Goal: Task Accomplishment & Management: Complete application form

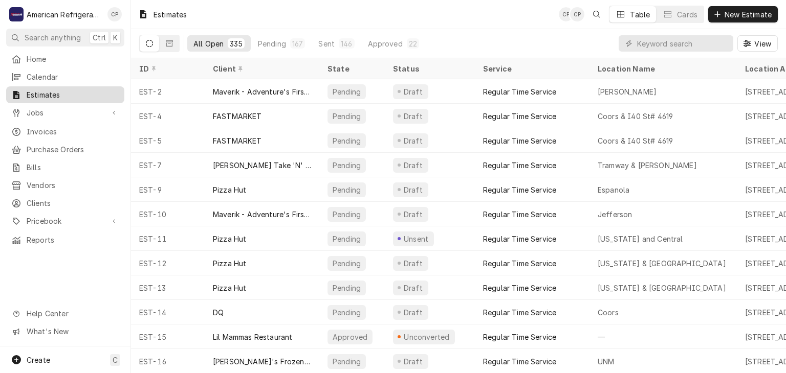
click at [81, 98] on div "Estimates" at bounding box center [65, 94] width 114 height 13
click at [86, 107] on span "Jobs" at bounding box center [65, 112] width 77 height 11
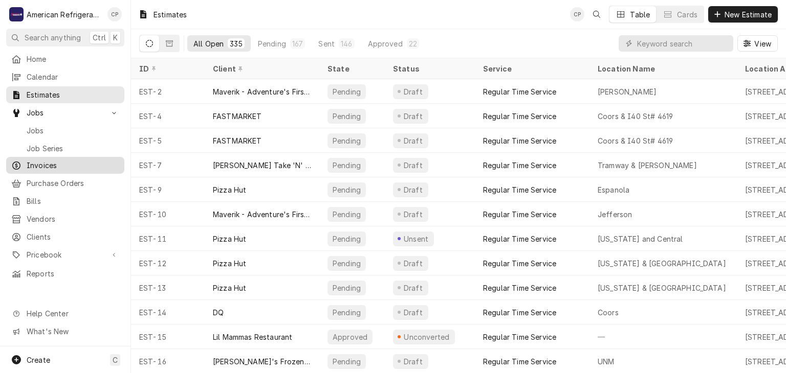
click at [83, 160] on span "Invoices" at bounding box center [73, 165] width 93 height 11
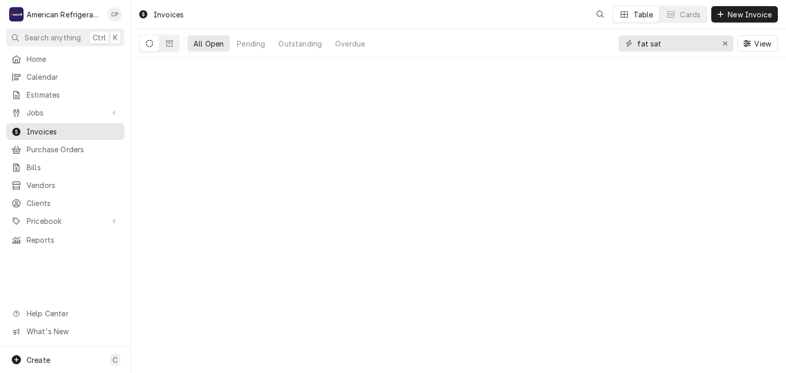
click at [677, 39] on input "fat sat" at bounding box center [675, 43] width 77 height 16
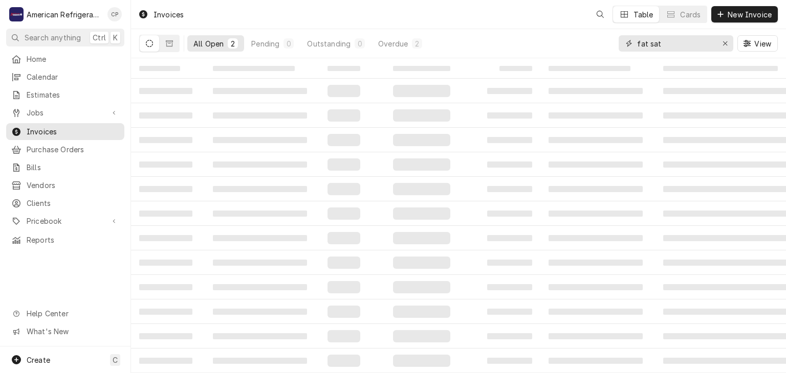
click at [677, 39] on input "fat sat" at bounding box center [675, 43] width 77 height 16
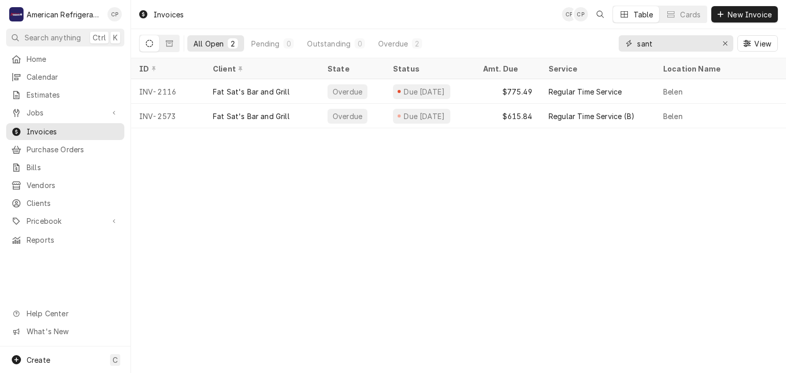
type input "santa"
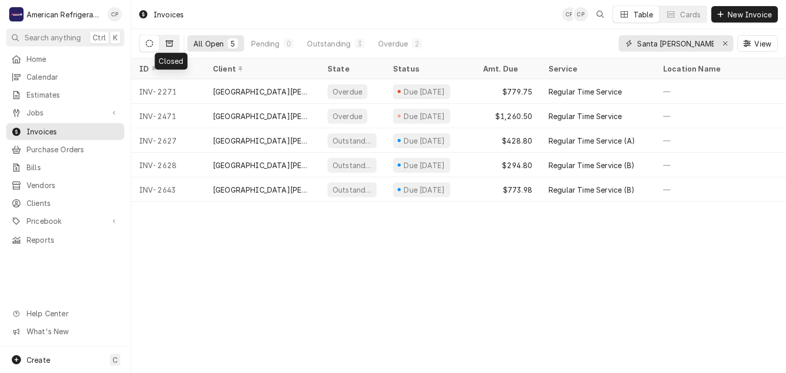
type input "Santa [PERSON_NAME]"
click at [163, 48] on button "Dynamic Content Wrapper" at bounding box center [169, 43] width 19 height 16
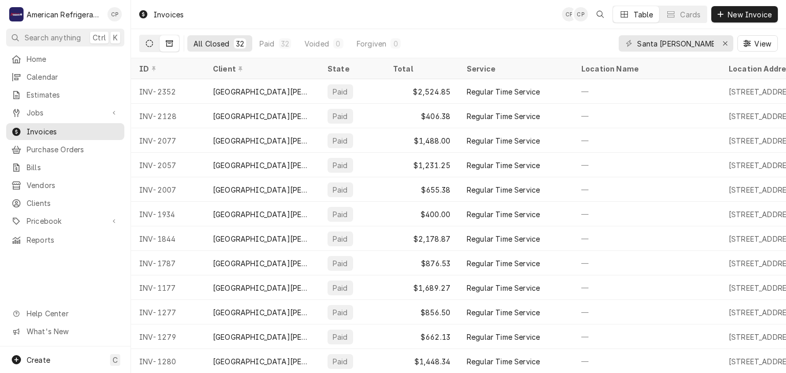
click at [152, 46] on icon "Dynamic Content Wrapper" at bounding box center [149, 43] width 7 height 7
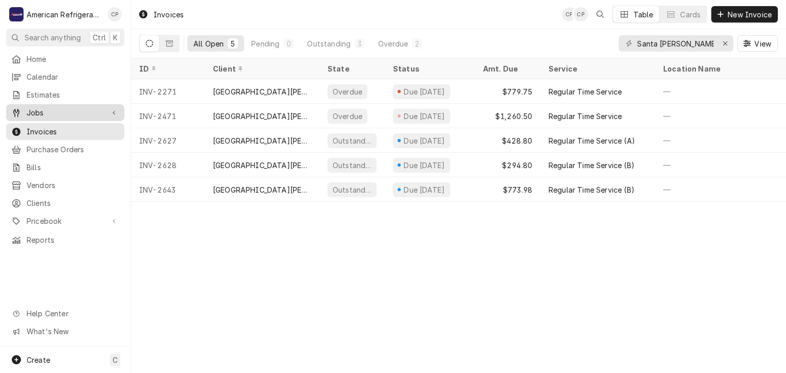
click at [109, 108] on div "Dynamic Content Wrapper" at bounding box center [114, 113] width 10 height 10
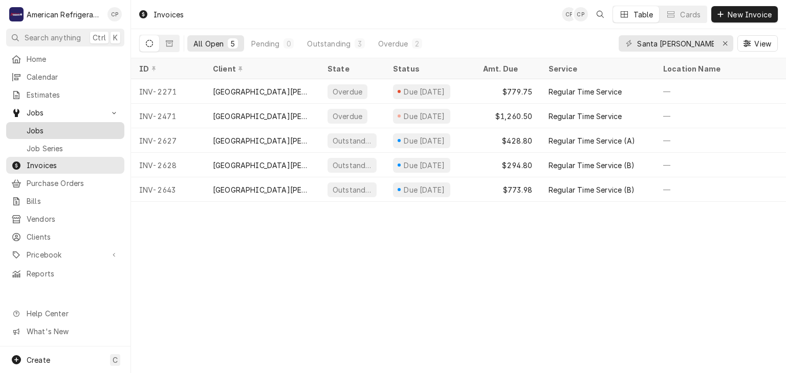
click at [95, 125] on span "Jobs" at bounding box center [73, 130] width 93 height 11
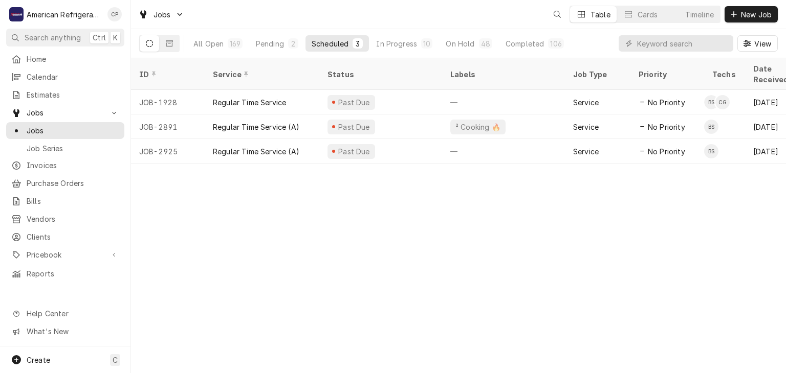
click at [687, 56] on div "View" at bounding box center [697, 43] width 159 height 29
click at [683, 49] on input "Dynamic Content Wrapper" at bounding box center [682, 43] width 91 height 16
type input "santa"
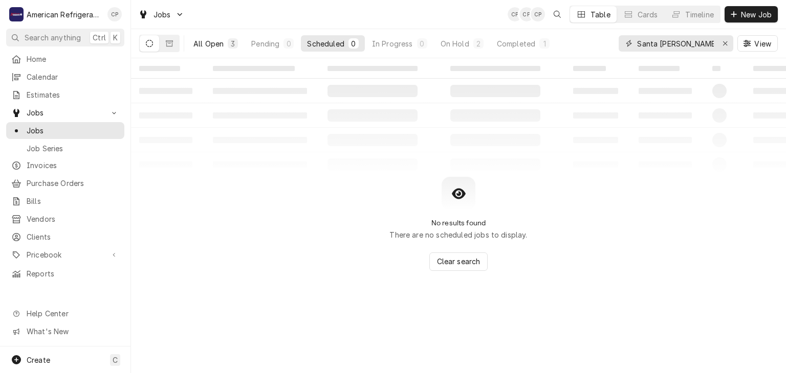
type input "Santa ana"
click at [204, 43] on div "All Open" at bounding box center [208, 43] width 30 height 11
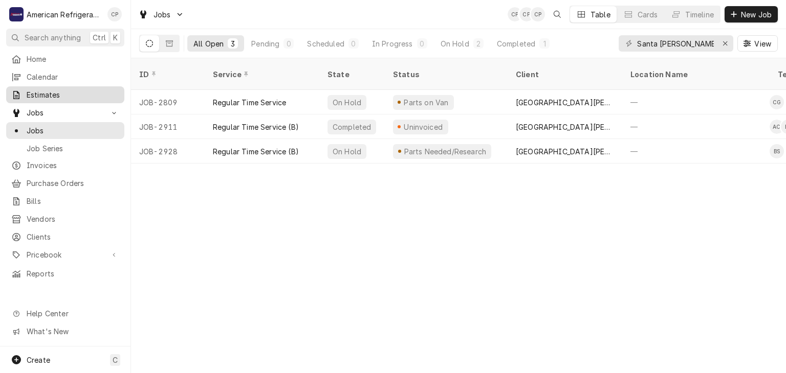
click at [82, 91] on span "Estimates" at bounding box center [73, 94] width 93 height 11
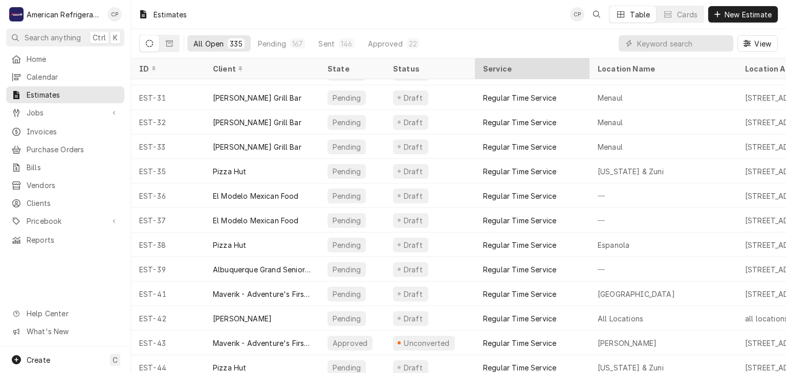
scroll to position [613, 0]
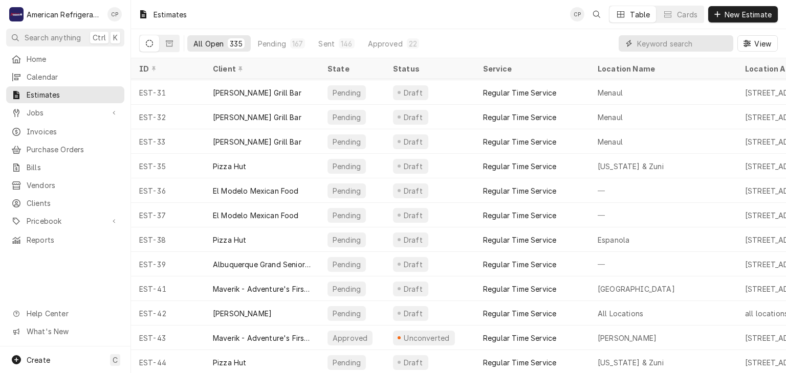
click at [670, 39] on input "Dynamic Content Wrapper" at bounding box center [682, 43] width 91 height 16
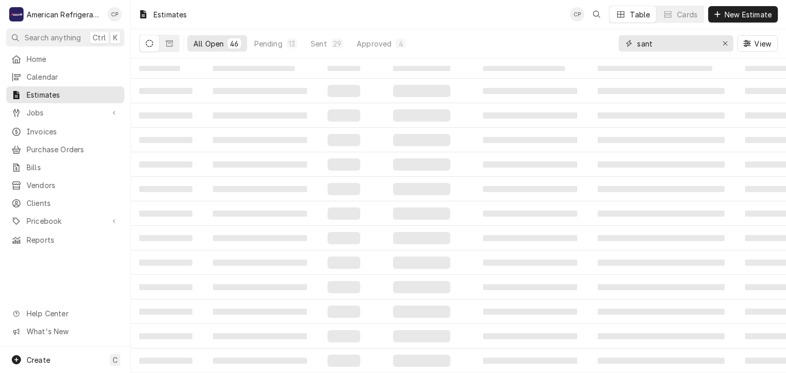
type input "santa"
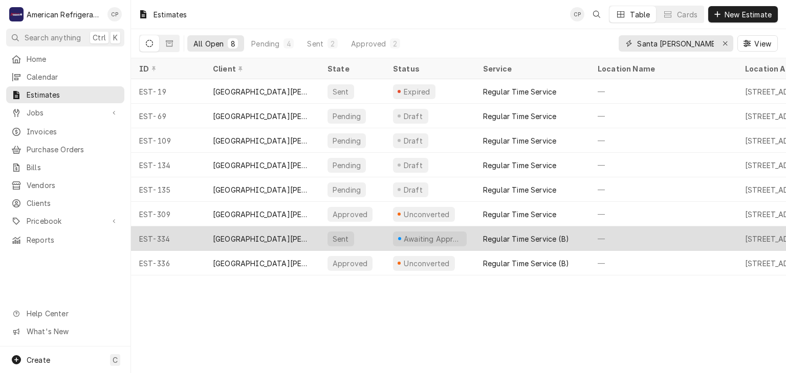
type input "Santa [PERSON_NAME]"
click at [283, 238] on div "[GEOGRAPHIC_DATA][PERSON_NAME]" at bounding box center [262, 239] width 98 height 11
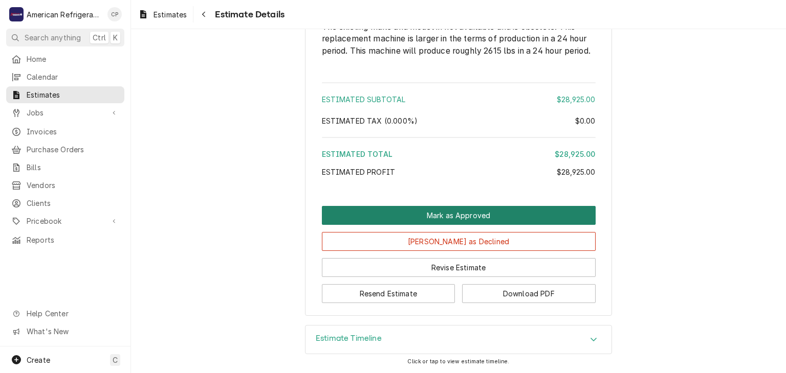
scroll to position [2191, 0]
click at [403, 222] on button "Mark as Approved" at bounding box center [459, 215] width 274 height 19
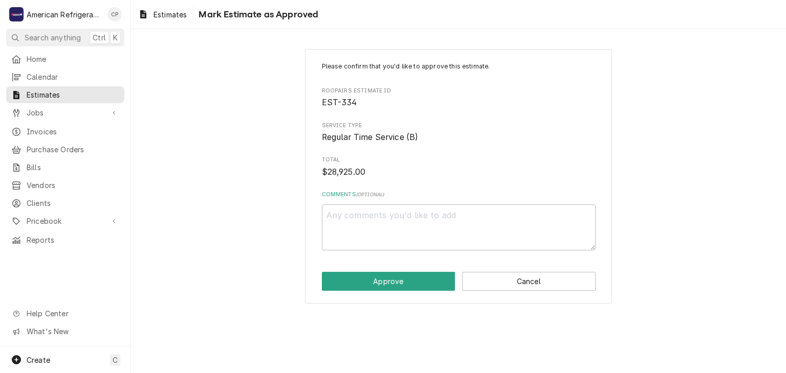
click at [506, 268] on div "Please confirm that you'd like to approve this estimate. Roopairs Estimate ID E…" at bounding box center [458, 176] width 307 height 255
click at [510, 286] on button "Cancel" at bounding box center [528, 281] width 133 height 19
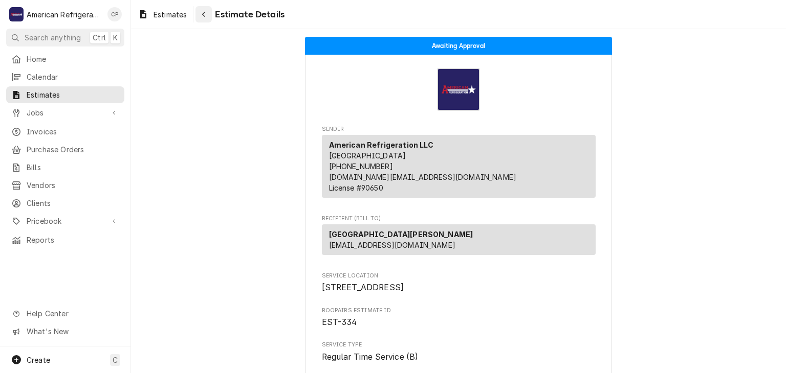
click at [204, 20] on button "Navigate back" at bounding box center [203, 14] width 16 height 16
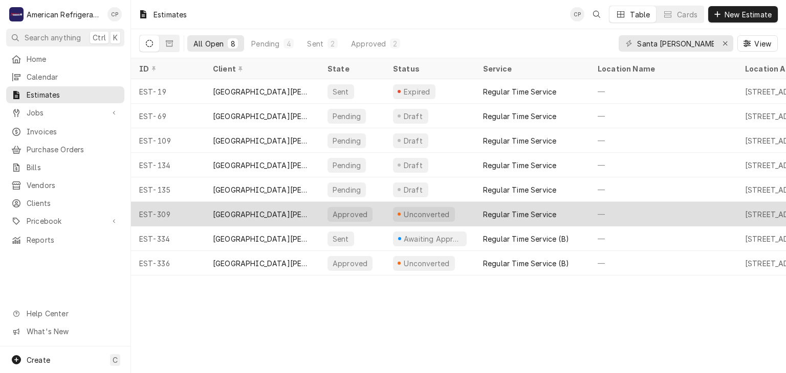
click at [263, 214] on div "[GEOGRAPHIC_DATA][PERSON_NAME]" at bounding box center [262, 214] width 98 height 11
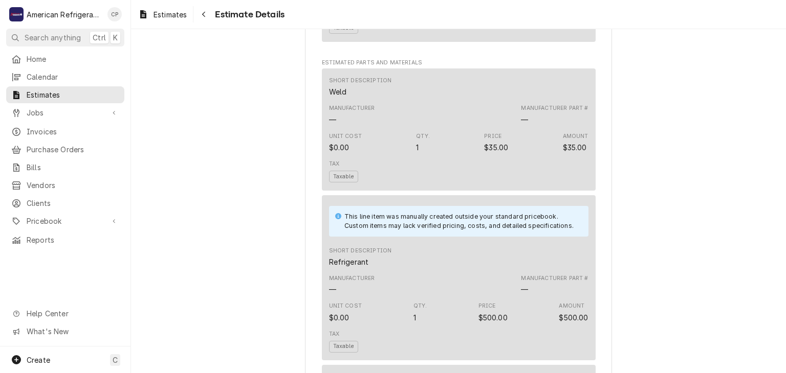
scroll to position [584, 0]
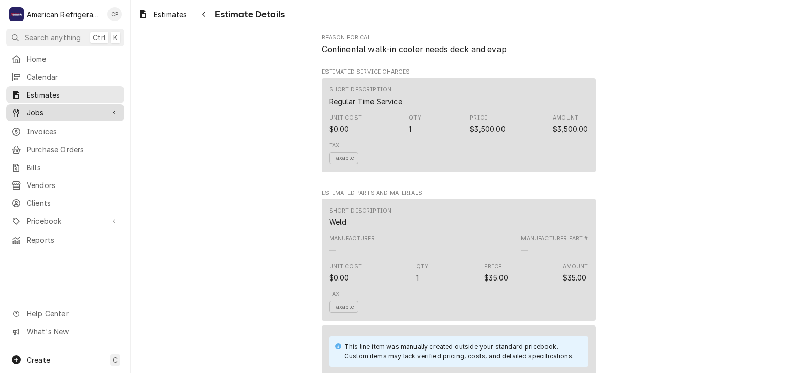
click at [87, 110] on span "Jobs" at bounding box center [65, 112] width 77 height 11
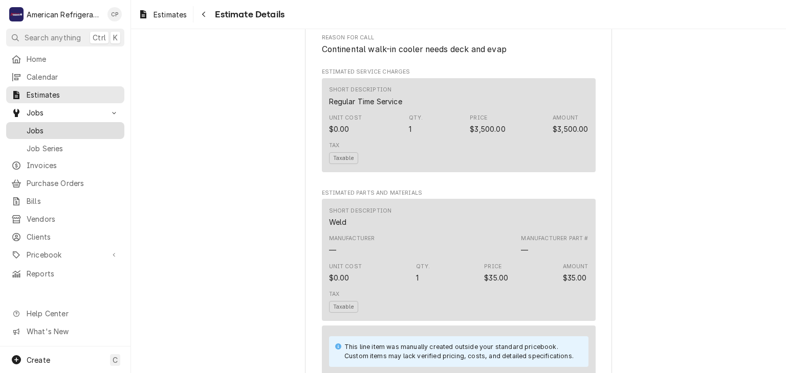
click at [83, 131] on span "Jobs" at bounding box center [73, 130] width 93 height 11
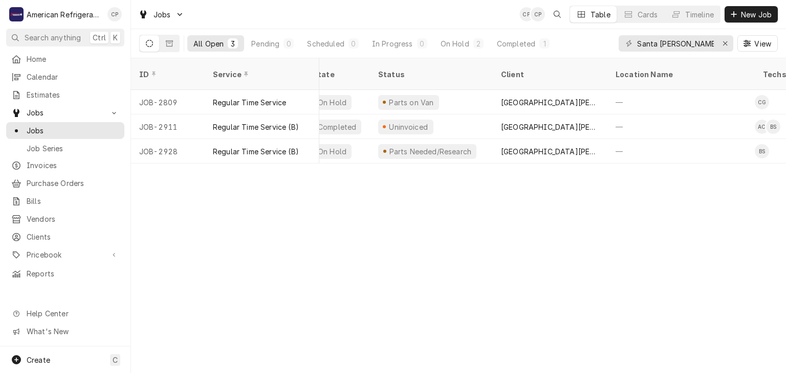
scroll to position [0, 11]
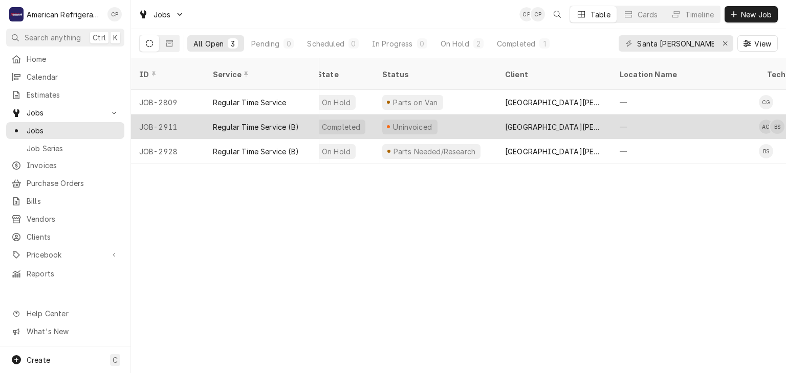
click at [260, 122] on div "Regular Time Service (B)" at bounding box center [256, 127] width 86 height 11
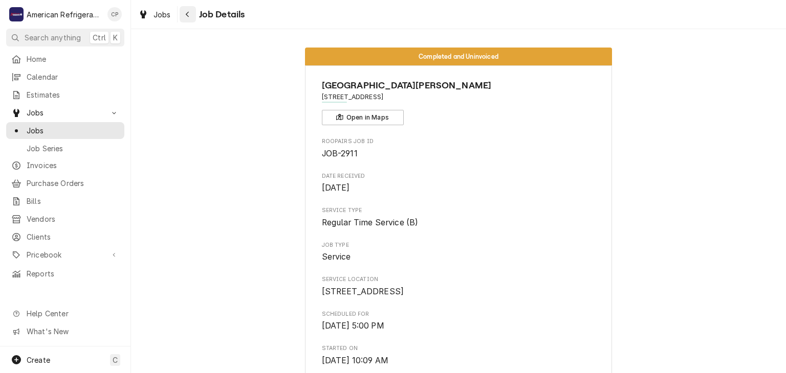
click at [186, 21] on button "Navigate back" at bounding box center [188, 14] width 16 height 16
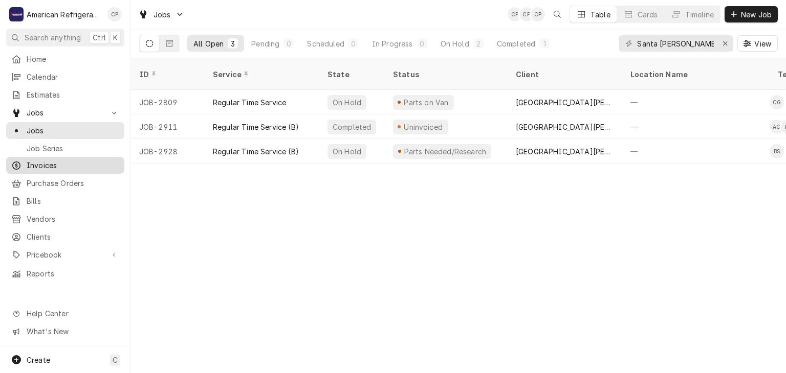
click at [82, 157] on link "Invoices" at bounding box center [65, 165] width 118 height 17
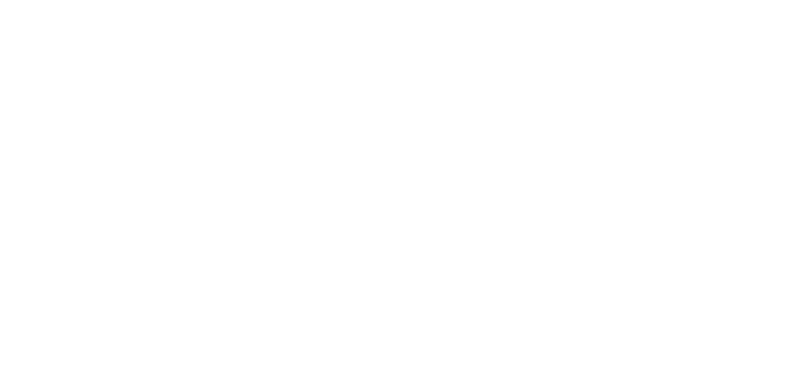
click at [683, 43] on div "Dynamic Content Wrapper" at bounding box center [393, 186] width 786 height 373
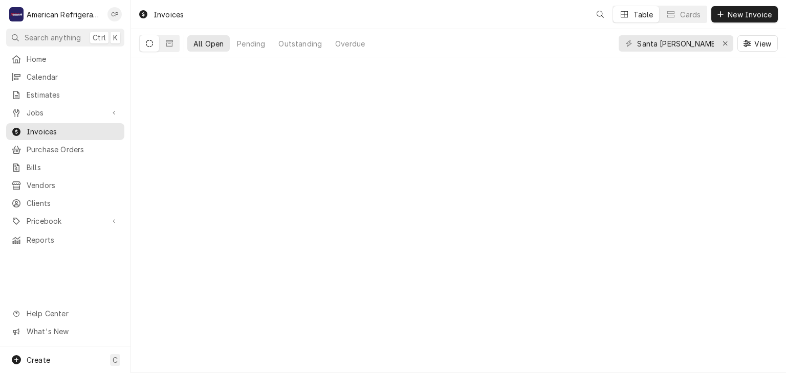
click at [683, 43] on input "Santa [PERSON_NAME]" at bounding box center [675, 43] width 77 height 16
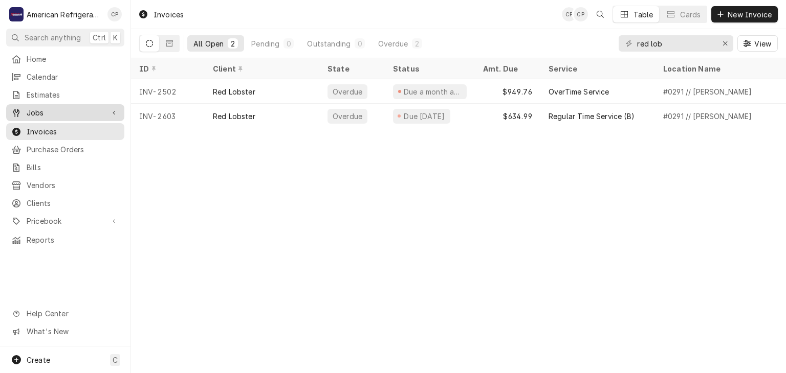
type input "red lob"
click at [78, 107] on span "Jobs" at bounding box center [65, 112] width 77 height 11
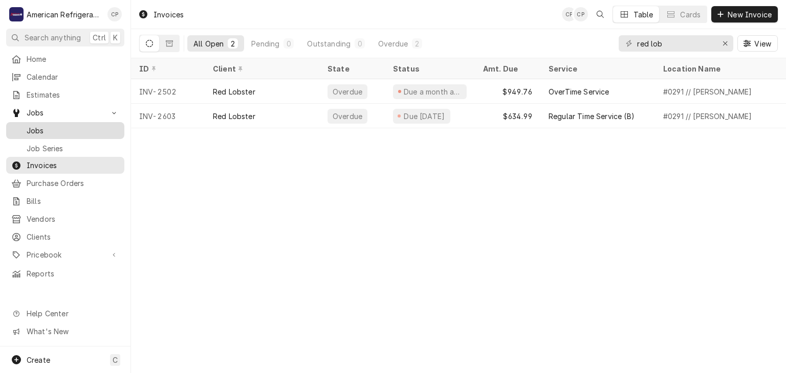
click at [77, 125] on span "Jobs" at bounding box center [73, 130] width 93 height 11
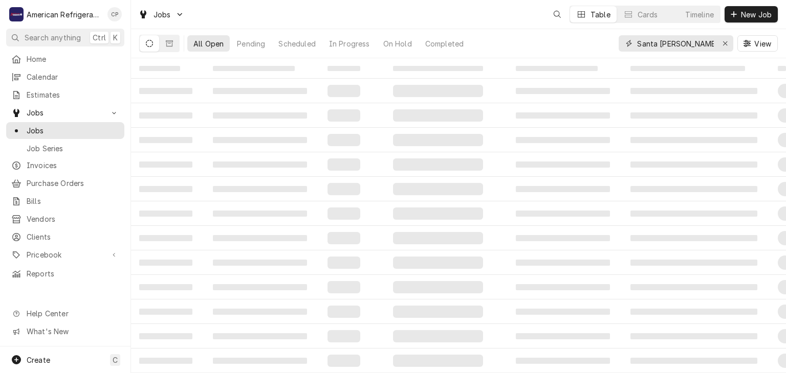
click at [676, 42] on input "Santa [PERSON_NAME]" at bounding box center [675, 43] width 77 height 16
click at [676, 42] on input "Santa ana" at bounding box center [675, 43] width 77 height 16
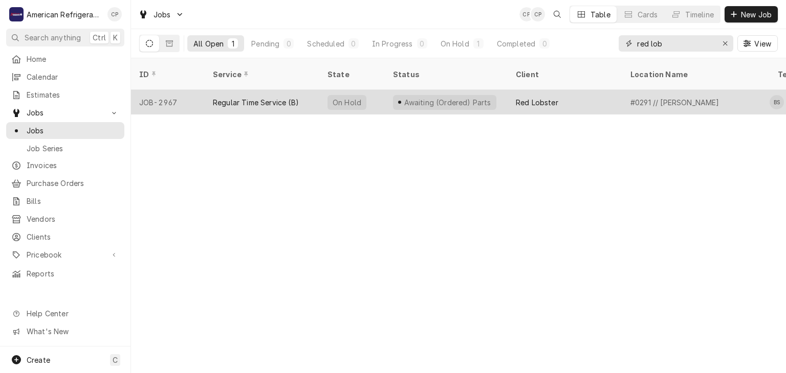
type input "red lob"
click at [264, 97] on div "Regular Time Service (B)" at bounding box center [256, 102] width 86 height 11
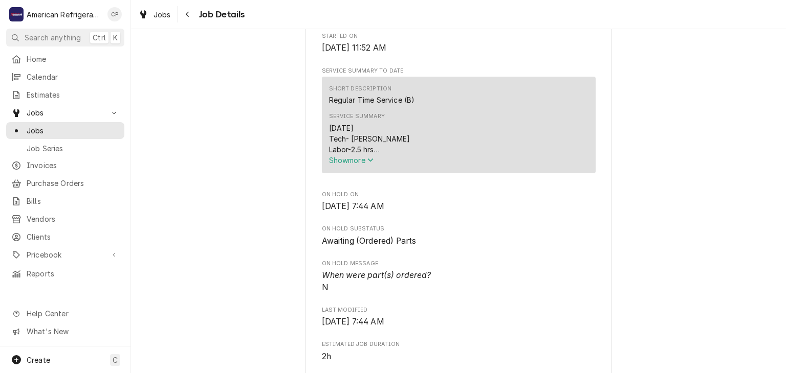
click at [334, 165] on span "Show more" at bounding box center [351, 160] width 45 height 9
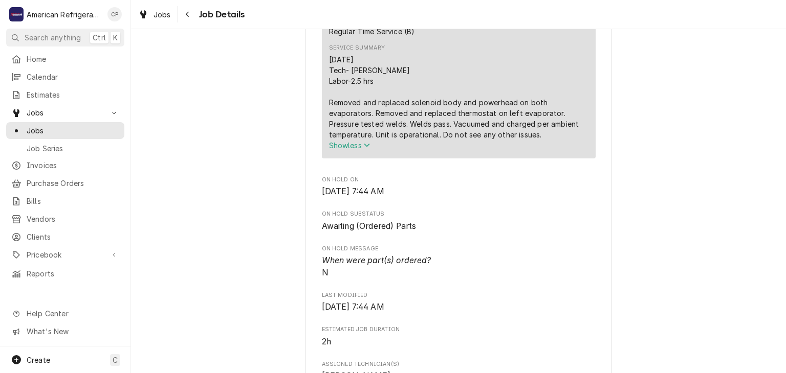
scroll to position [378, 0]
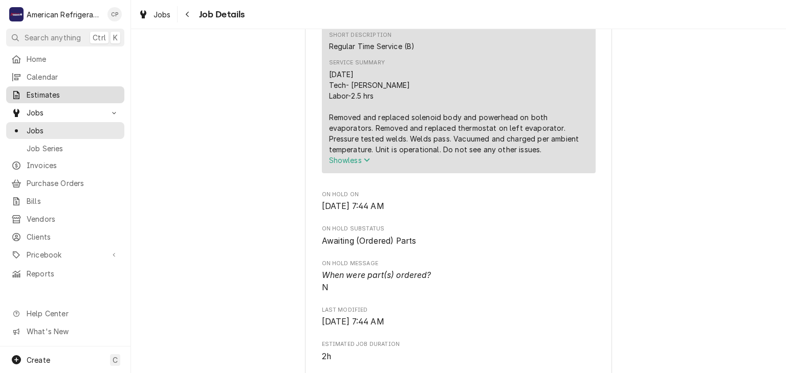
click at [93, 96] on span "Estimates" at bounding box center [73, 94] width 93 height 11
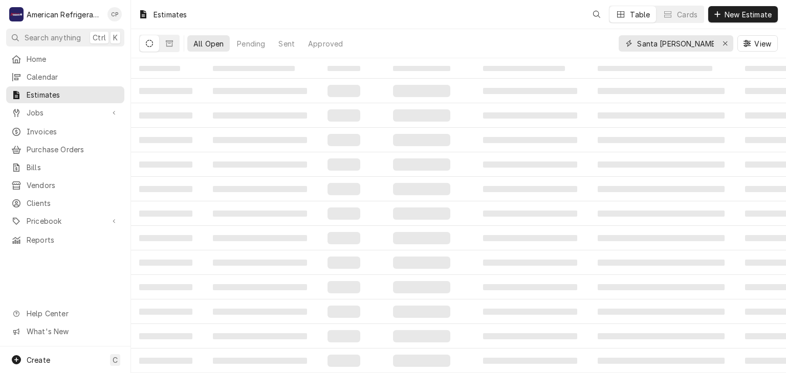
click at [698, 44] on input "Santa [PERSON_NAME]" at bounding box center [675, 43] width 77 height 16
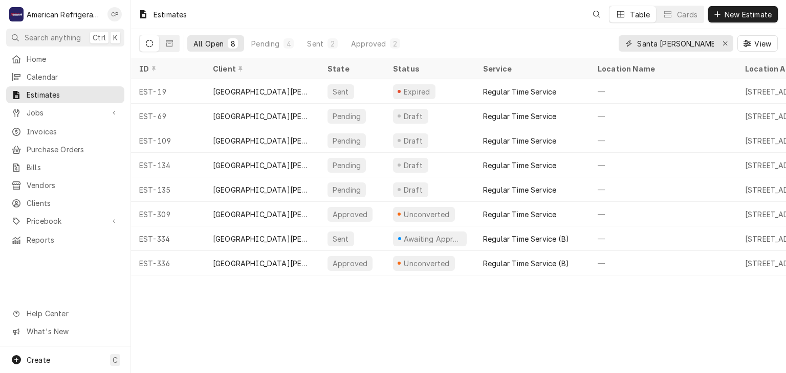
type input "t"
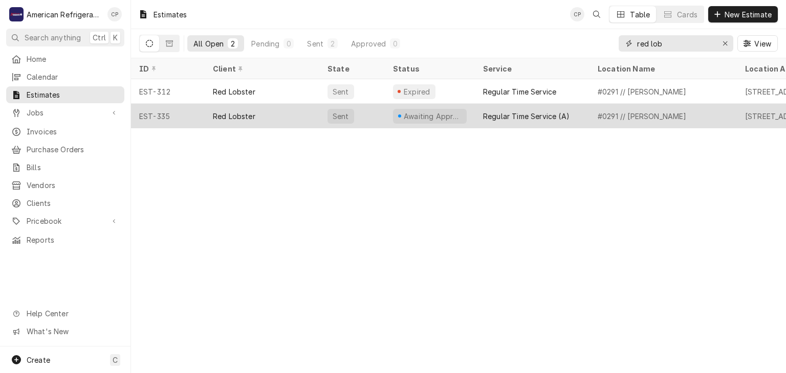
type input "red lob"
click at [263, 107] on div "Red Lobster" at bounding box center [262, 116] width 115 height 25
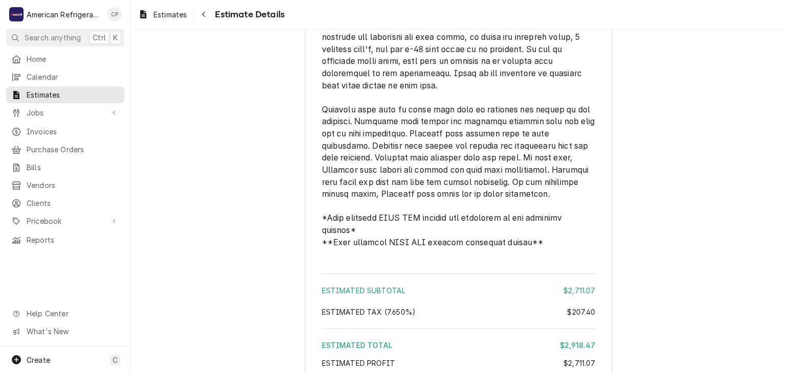
scroll to position [1944, 0]
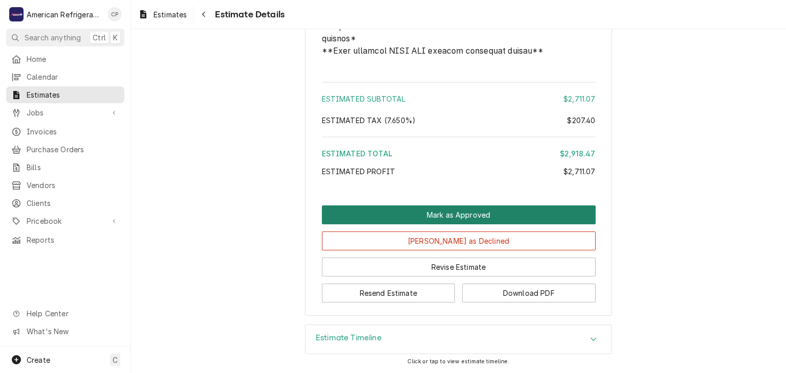
click at [413, 221] on button "Mark as Approved" at bounding box center [459, 215] width 274 height 19
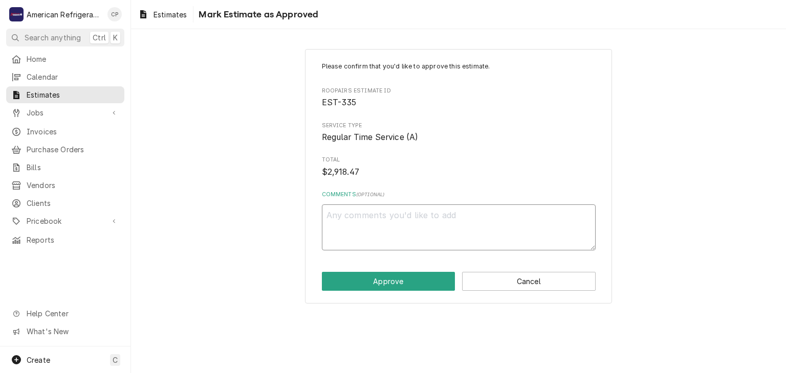
click at [412, 221] on textarea "Comments ( optional )" at bounding box center [459, 228] width 274 height 46
type textarea "x"
type textarea "A"
type textarea "x"
type textarea "Ap"
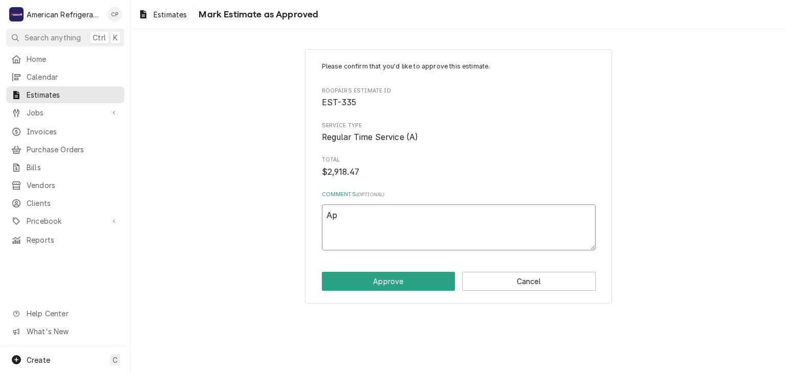
type textarea "x"
type textarea "App"
type textarea "x"
type textarea "Appr"
type textarea "x"
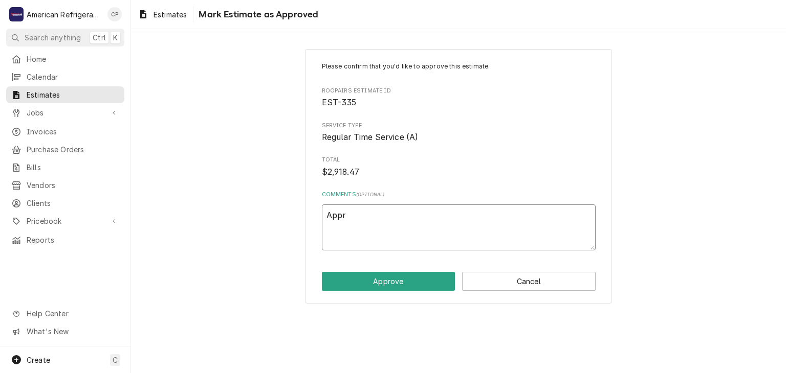
type textarea "Appro"
type textarea "x"
type textarea "Approv"
type textarea "x"
type textarea "Approve"
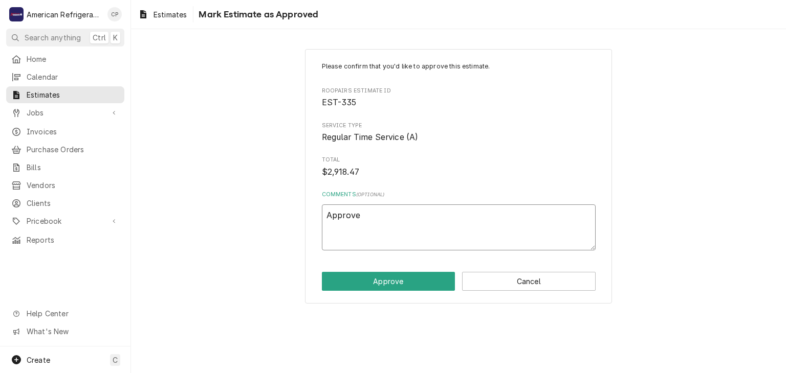
type textarea "x"
type textarea "Approved"
type textarea "x"
type textarea "Approved"
type textarea "x"
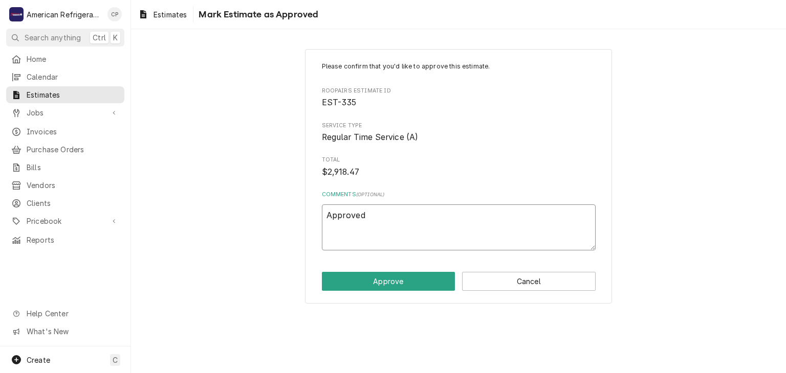
type textarea "Approved p"
type textarea "x"
type textarea "Approved pe"
type textarea "x"
type textarea "Approved per"
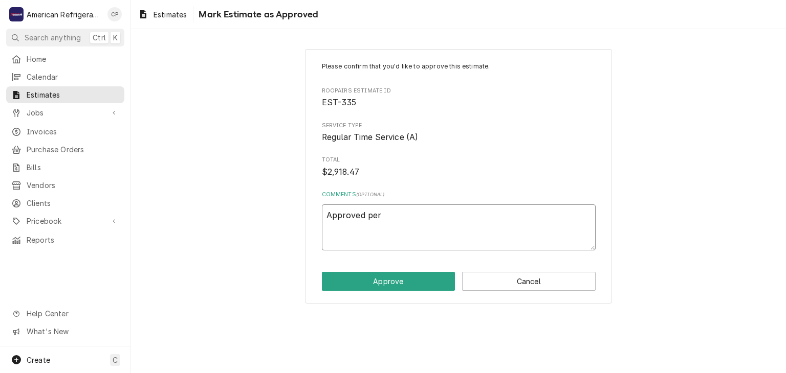
type textarea "x"
type textarea "Approved per G"
type textarea "x"
type textarea "Approved per Ga"
type textarea "x"
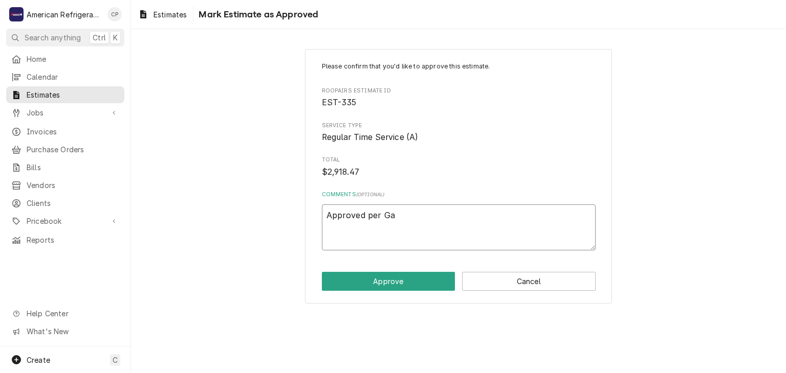
type textarea "Approved per Gar"
type textarea "x"
type textarea "Approved per Gary"
click at [322, 272] on button "Approve" at bounding box center [388, 281] width 133 height 19
type textarea "x"
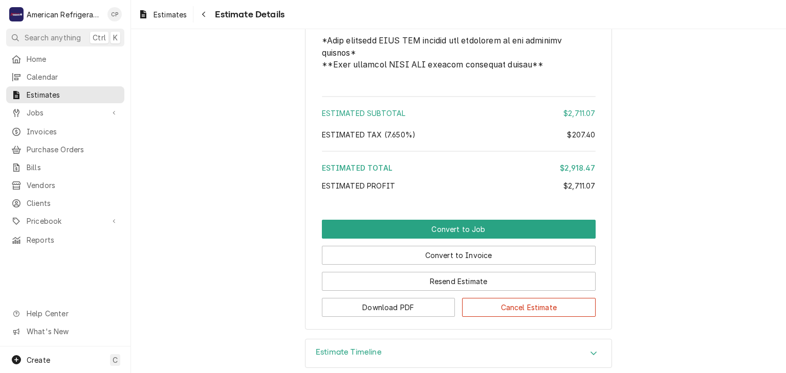
scroll to position [1979, 0]
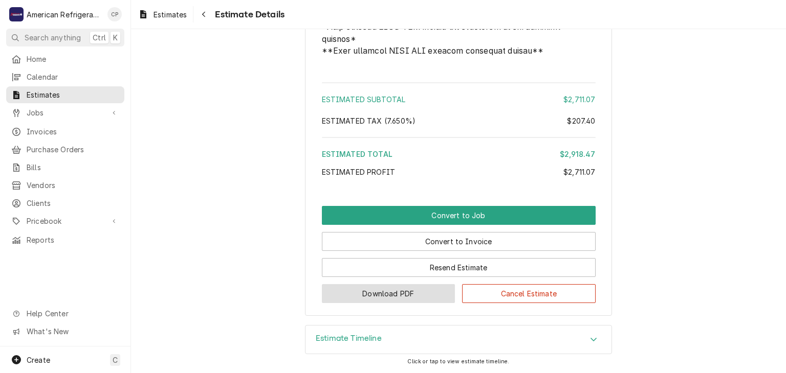
click at [416, 298] on button "Download PDF" at bounding box center [388, 293] width 133 height 19
click at [211, 17] on button "Navigate back" at bounding box center [203, 14] width 16 height 16
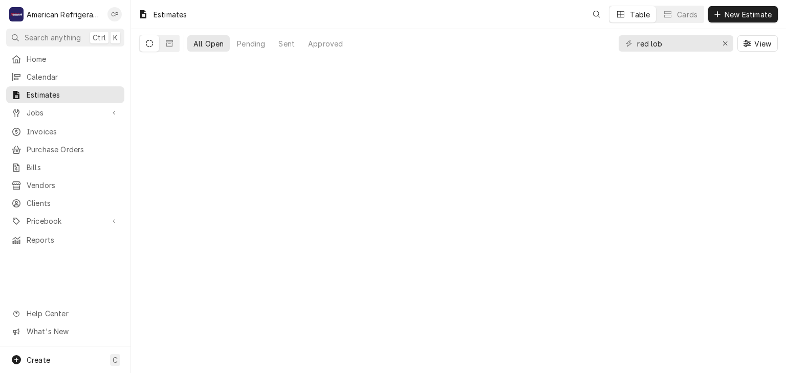
click at [84, 110] on span "Jobs" at bounding box center [65, 112] width 77 height 11
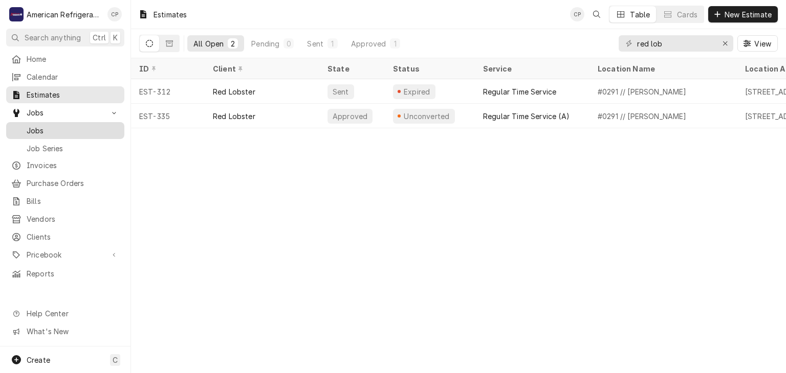
click at [84, 124] on div "Jobs" at bounding box center [65, 130] width 114 height 13
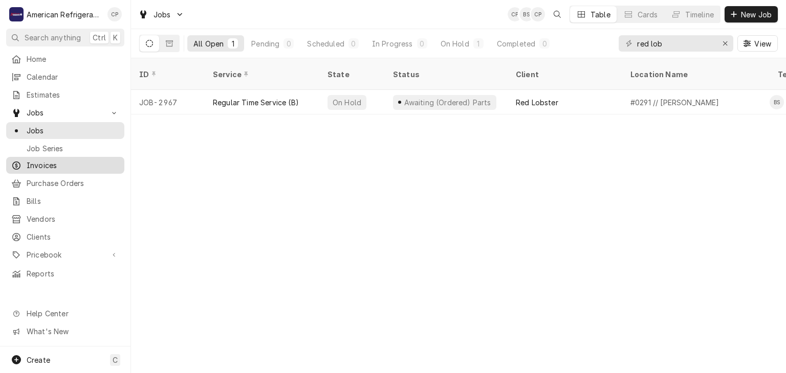
click at [82, 165] on span "Invoices" at bounding box center [73, 165] width 93 height 11
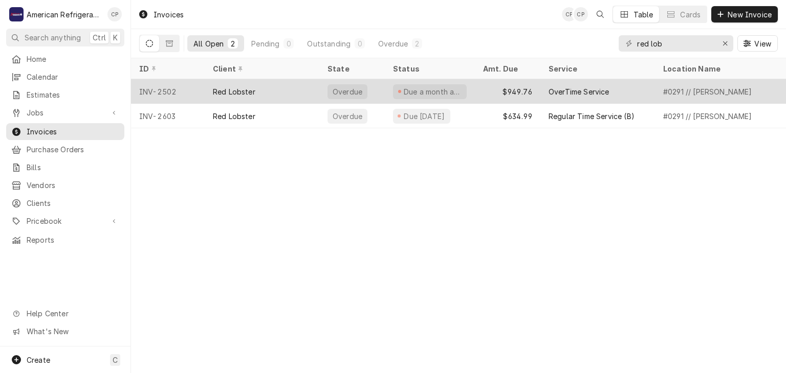
click at [260, 88] on div "Red Lobster" at bounding box center [262, 91] width 115 height 25
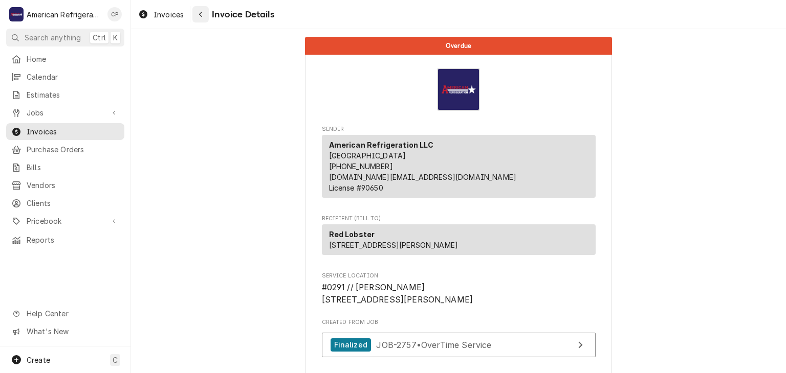
click at [206, 19] on button "Navigate back" at bounding box center [200, 14] width 16 height 16
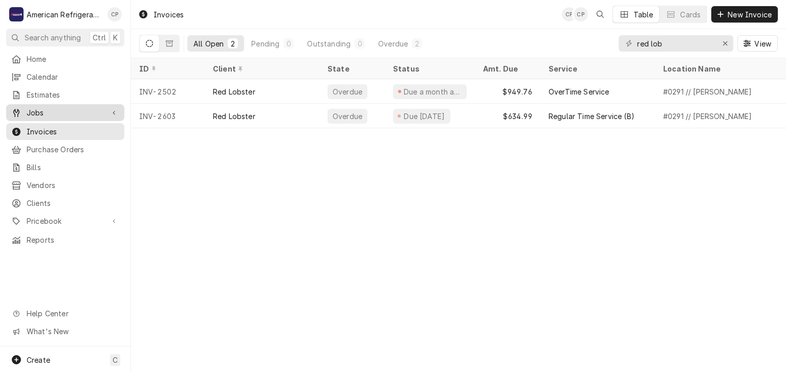
click at [50, 107] on span "Jobs" at bounding box center [65, 112] width 77 height 11
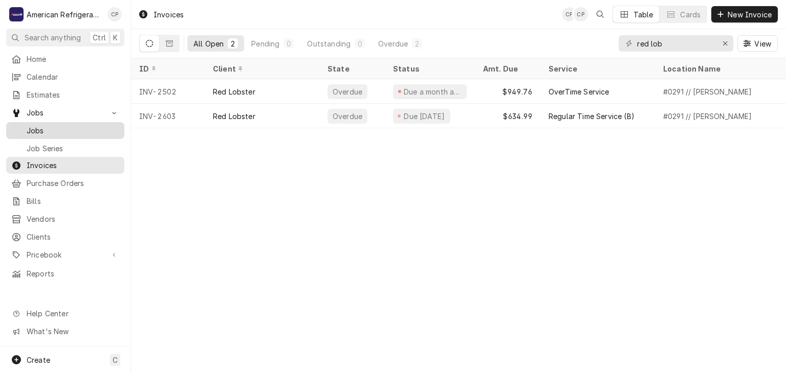
click at [72, 131] on span "Jobs" at bounding box center [73, 130] width 93 height 11
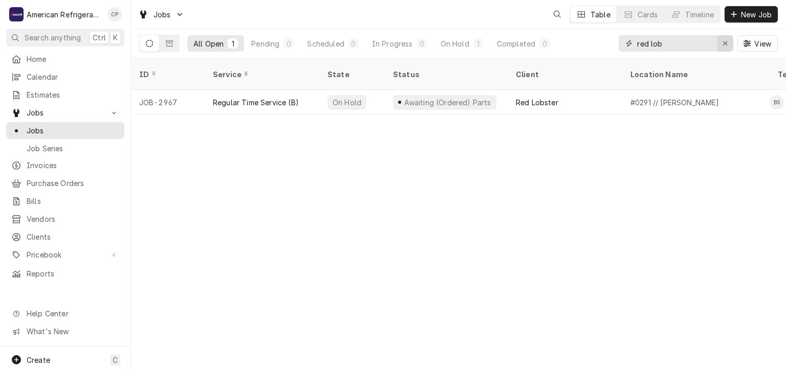
click at [725, 44] on icon "Erase input" at bounding box center [725, 43] width 4 height 4
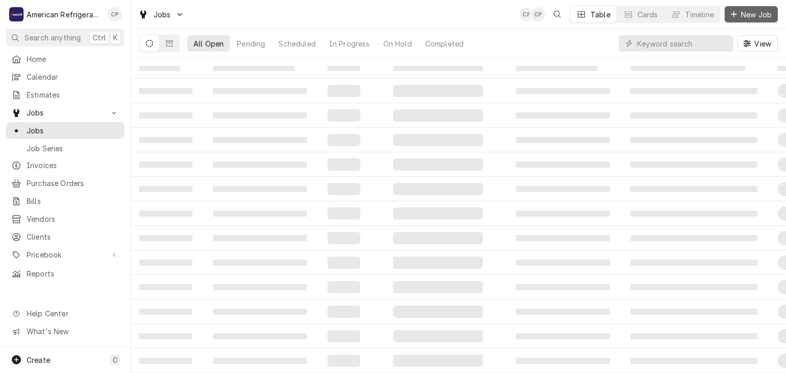
click at [748, 15] on span "New Job" at bounding box center [755, 14] width 35 height 11
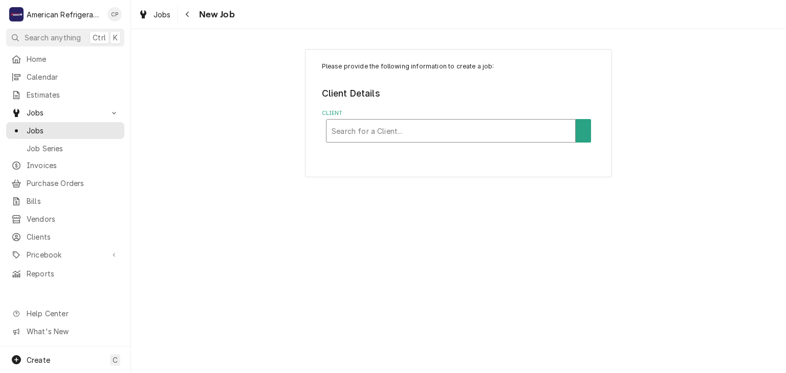
click at [339, 131] on div "Client" at bounding box center [450, 131] width 238 height 18
type input "le tro"
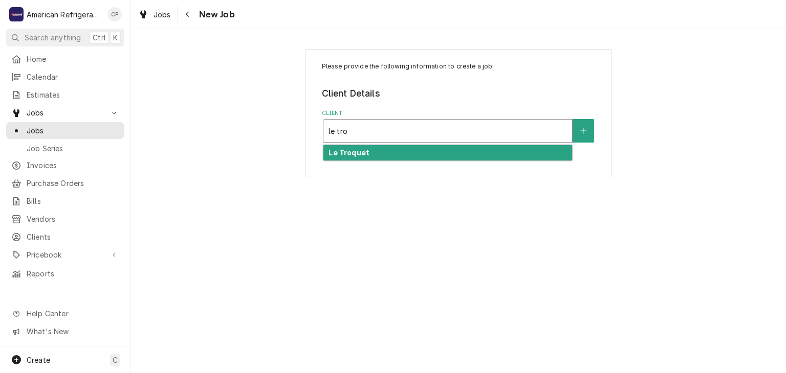
click at [367, 149] on div "Le Troquet" at bounding box center [447, 153] width 249 height 16
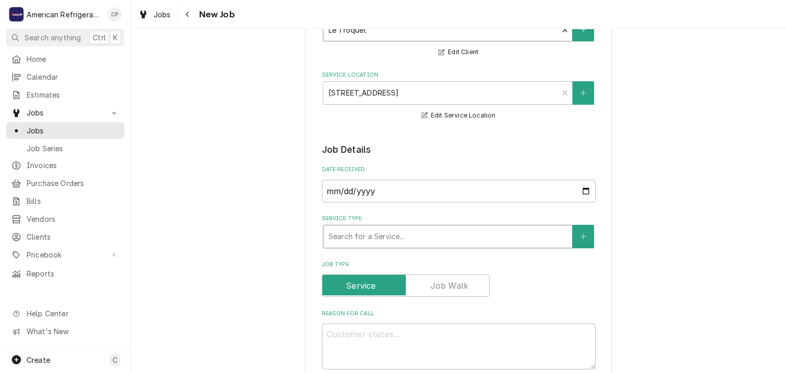
click at [376, 239] on div "Service Type" at bounding box center [447, 237] width 238 height 18
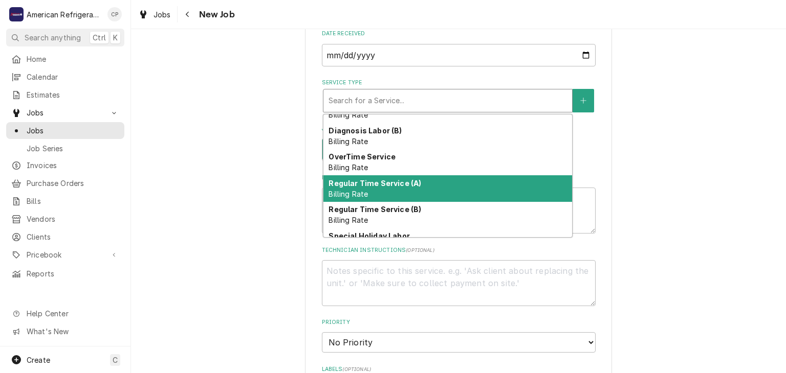
scroll to position [20, 0]
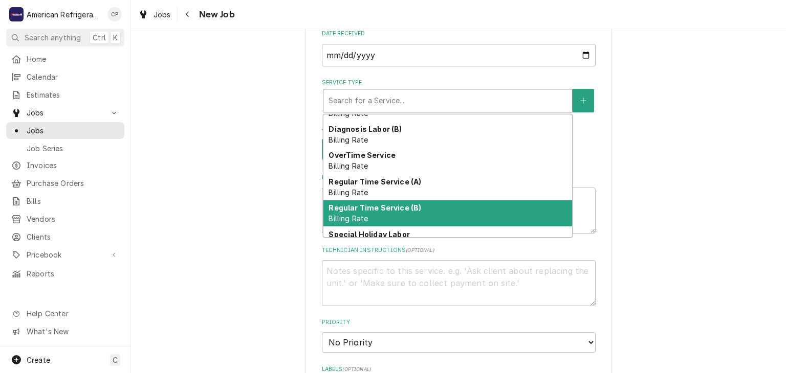
click at [399, 213] on div "Regular Time Service (B) Billing Rate" at bounding box center [447, 213] width 249 height 27
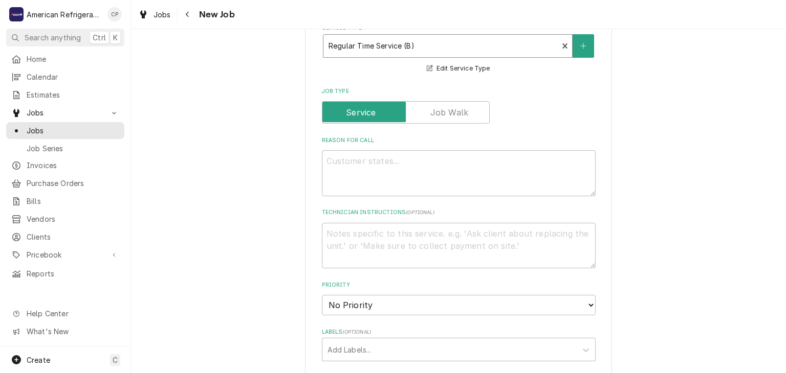
scroll to position [294, 0]
click at [363, 175] on textarea "Reason For Call" at bounding box center [459, 171] width 274 height 46
type textarea "x"
type textarea "I"
type textarea "x"
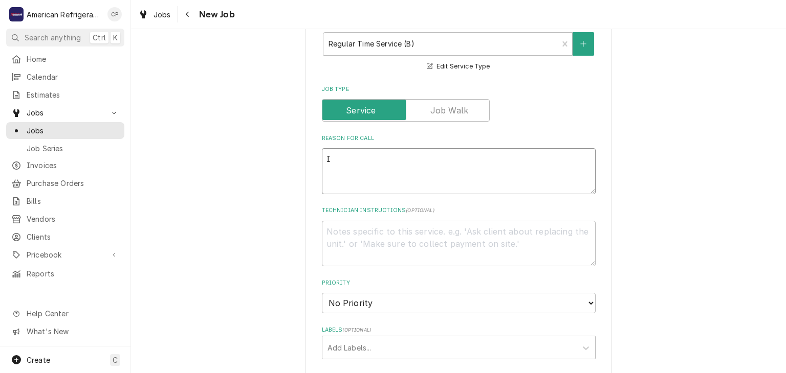
type textarea "Ic"
type textarea "x"
type textarea "Ice"
type textarea "x"
type textarea "Ice"
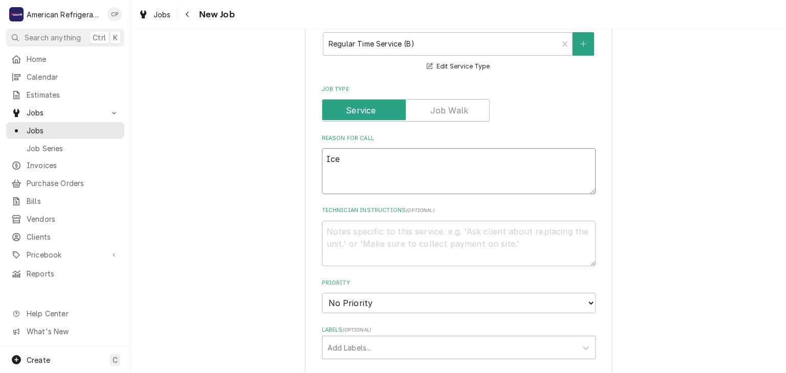
type textarea "x"
type textarea "Ice M"
type textarea "x"
type textarea "Ice Ma"
type textarea "x"
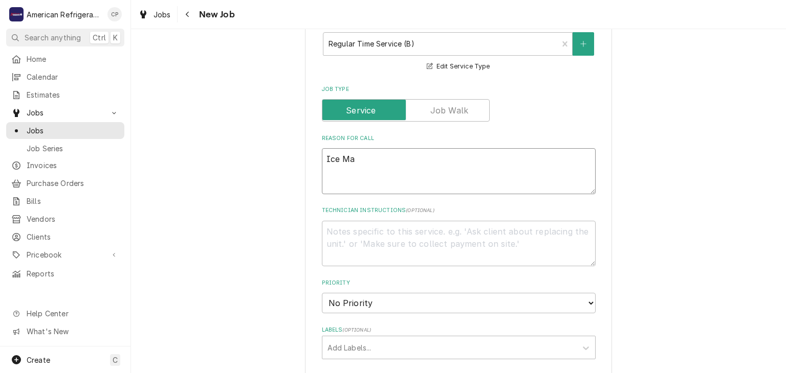
type textarea "Ice Mac"
type textarea "x"
type textarea "Ice Machi"
type textarea "x"
type textarea "Ice Machin"
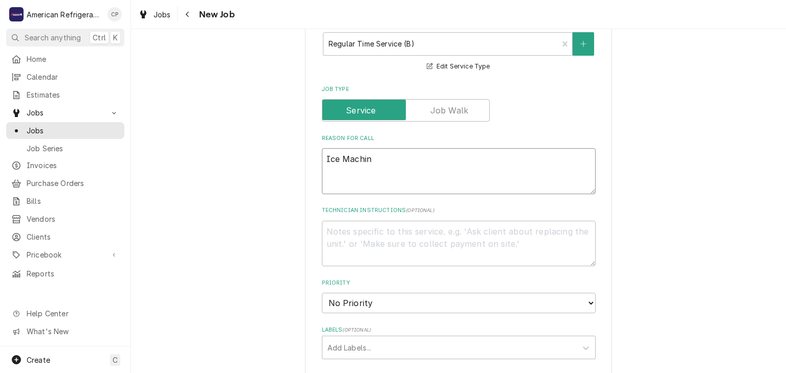
type textarea "x"
type textarea "Ice Machine"
type textarea "x"
type textarea "Ice Machine no"
type textarea "x"
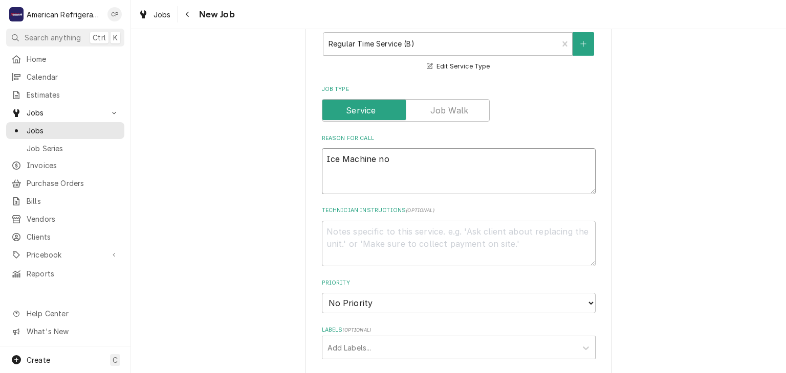
type textarea "Ice Machine not"
type textarea "x"
type textarea "Ice Machine not"
type textarea "x"
type textarea "Ice Machine not m"
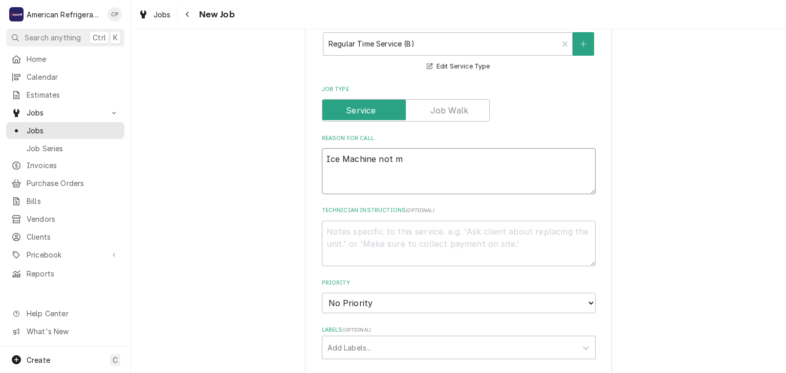
type textarea "x"
type textarea "Ice Machine not mak"
type textarea "x"
type textarea "Ice Machine not [PERSON_NAME]"
type textarea "x"
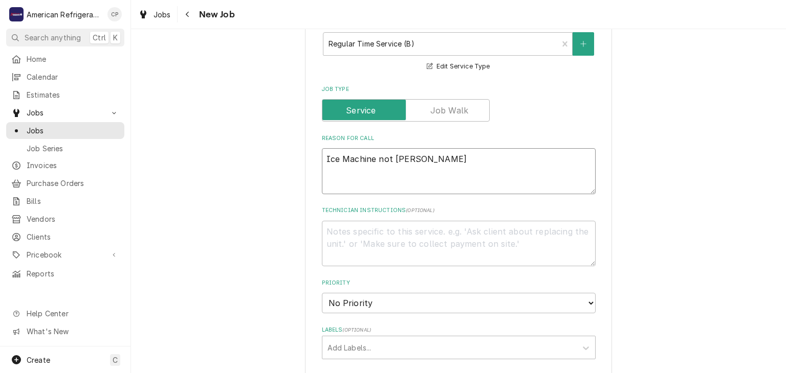
type textarea "Ice Machine not makin"
type textarea "x"
type textarea "Ice Machine not making"
type textarea "x"
type textarea "Ice Machine not making ic"
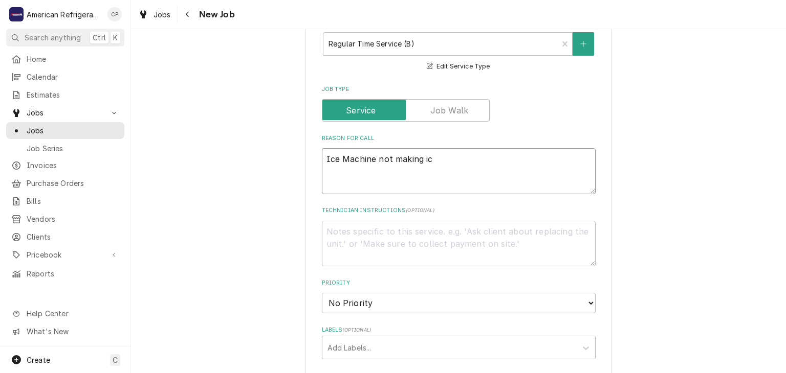
type textarea "x"
type textarea "Ice Machine not making ice"
type textarea "x"
type textarea "Ice Machine not making"
type textarea "x"
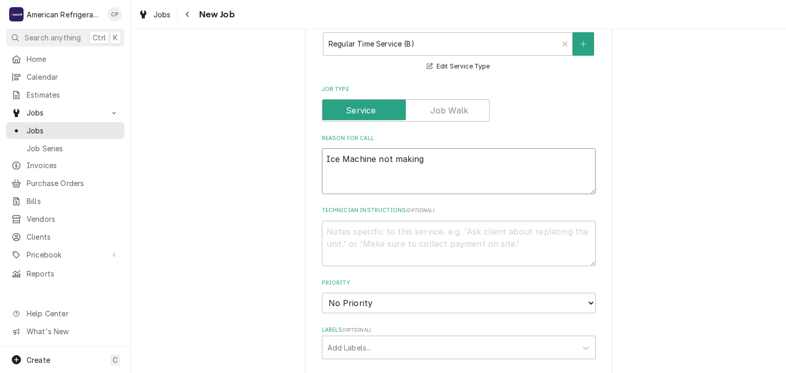
type textarea "Ice Machine not making ice cream"
type textarea "x"
type textarea "Ice Machine not making ice cre"
type textarea "x"
type textarea "Ice Machine not making ice c"
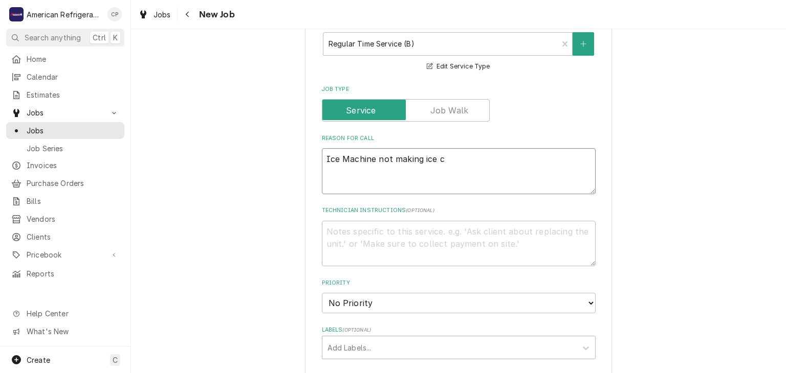
type textarea "x"
type textarea "Ice Machine not making ice"
type textarea "x"
type textarea "Ice Machine not making ice"
type textarea "x"
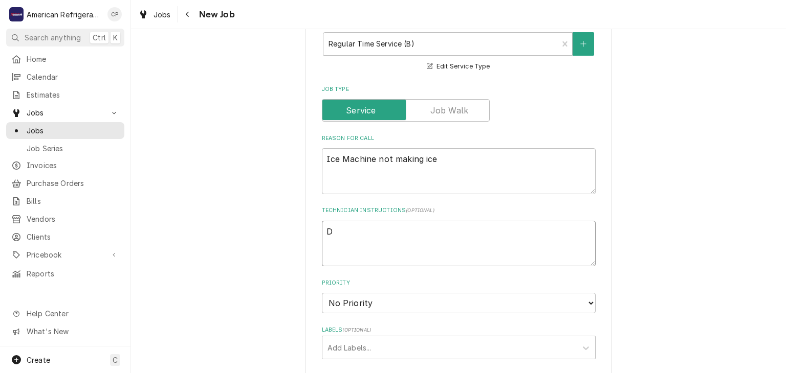
type textarea "Di"
type textarea "x"
type textarea "Dia"
type textarea "x"
type textarea "Diagn"
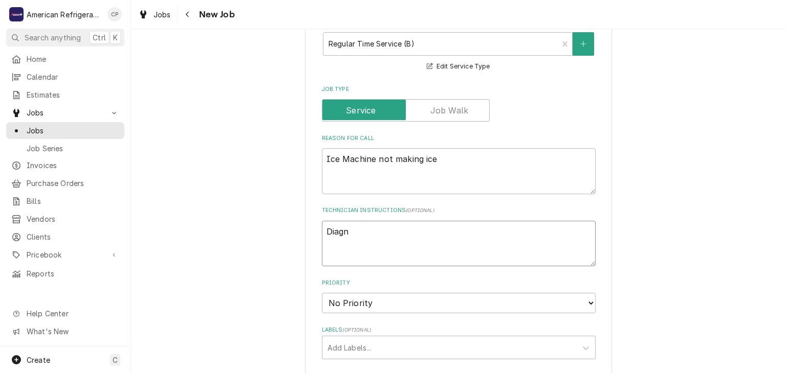
type textarea "x"
type textarea "Diagno"
type textarea "x"
type textarea "Diagnos"
type textarea "x"
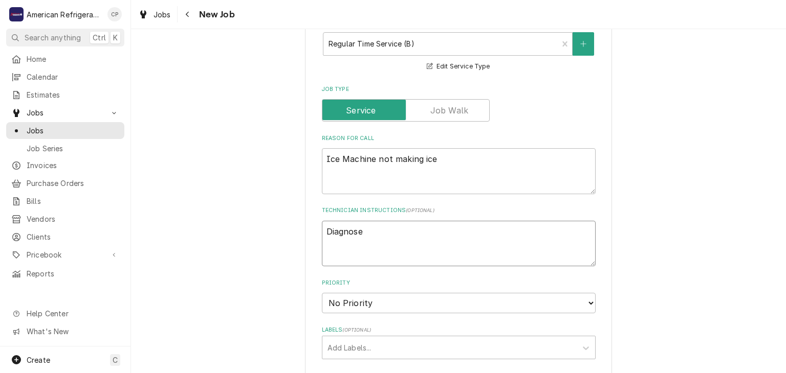
type textarea "Diagnose"
type textarea "x"
type textarea "Diagnose &"
type textarea "x"
type textarea "Diagnose & c"
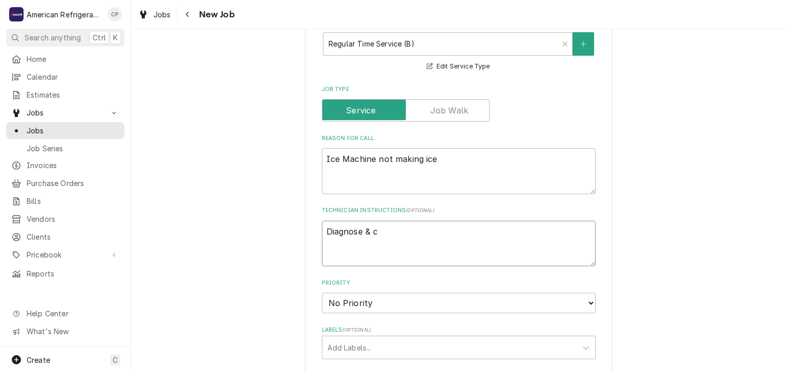
type textarea "x"
type textarea "Diagnose & cal"
type textarea "x"
type textarea "Diagnose & call"
type textarea "x"
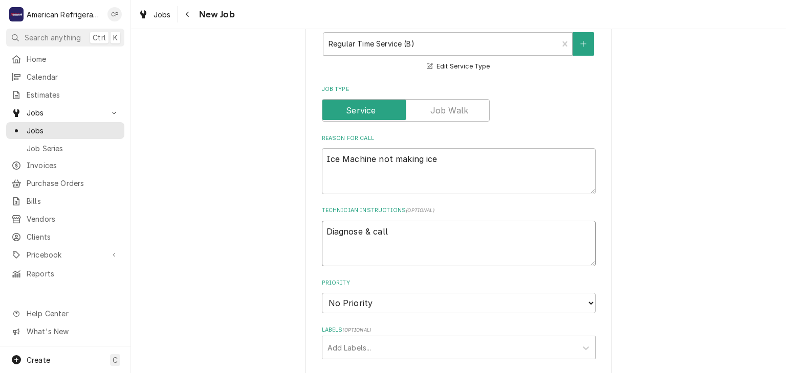
type textarea "Diagnose & call"
type textarea "x"
type textarea "Diagnose & call gl"
type textarea "x"
type textarea "Diagnose & call glen"
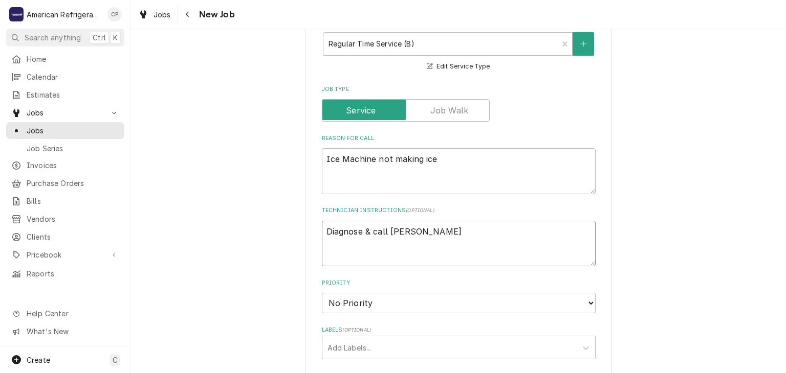
type textarea "x"
type textarea "Diagnose & call Glenn"
type textarea "x"
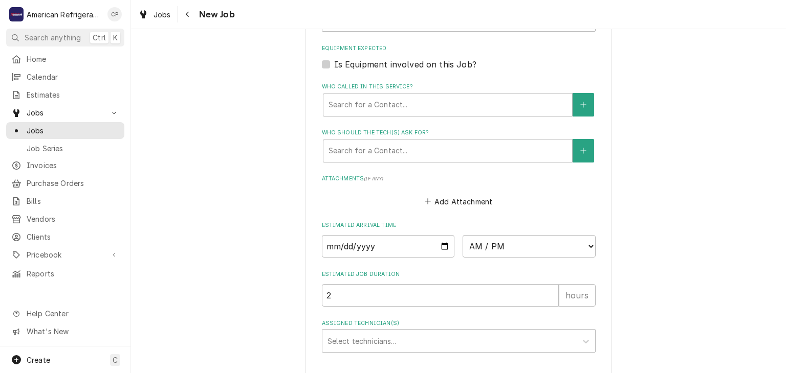
scroll to position [687, 0]
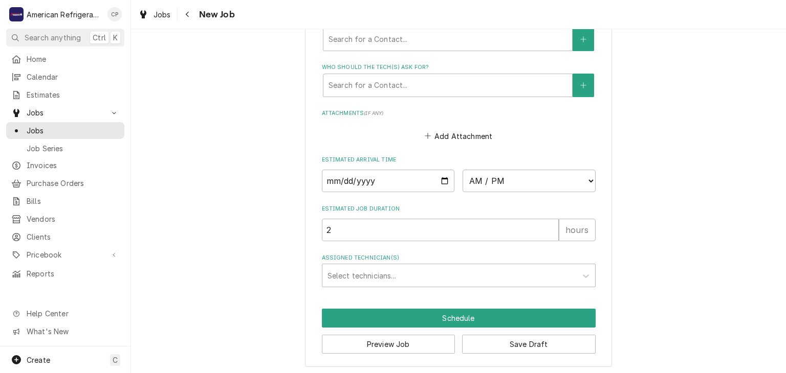
type textarea "Diagnose & call Glenn"
click at [442, 178] on input "Date" at bounding box center [388, 181] width 133 height 23
type textarea "x"
type input "2025-09-16"
type textarea "x"
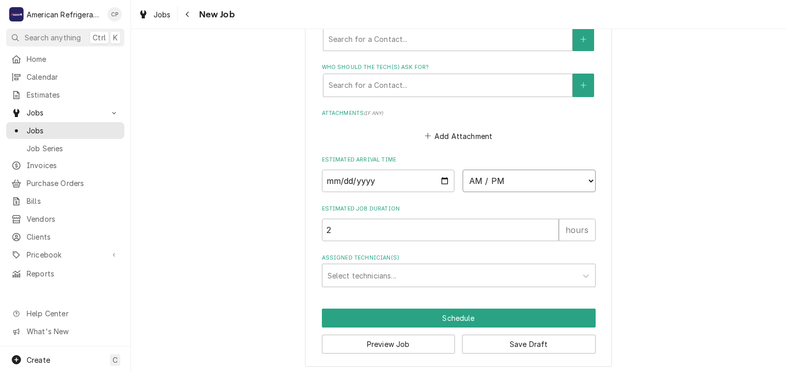
click at [506, 187] on select "AM / PM 6:00 AM 6:15 AM 6:30 AM 6:45 AM 7:00 AM 7:15 AM 7:30 AM 7:45 AM 8:00 AM…" at bounding box center [528, 181] width 133 height 23
select select "13:45:00"
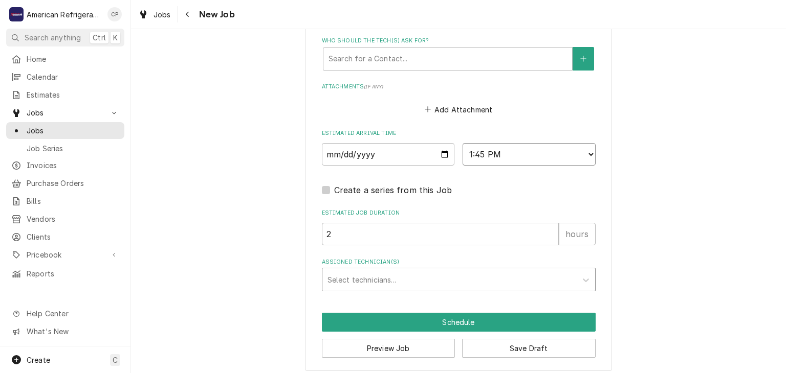
scroll to position [718, 0]
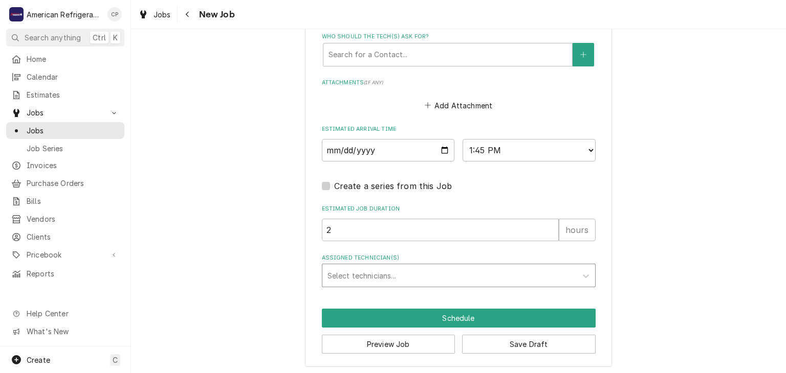
click at [391, 270] on div "Assigned Technician(s)" at bounding box center [449, 275] width 244 height 18
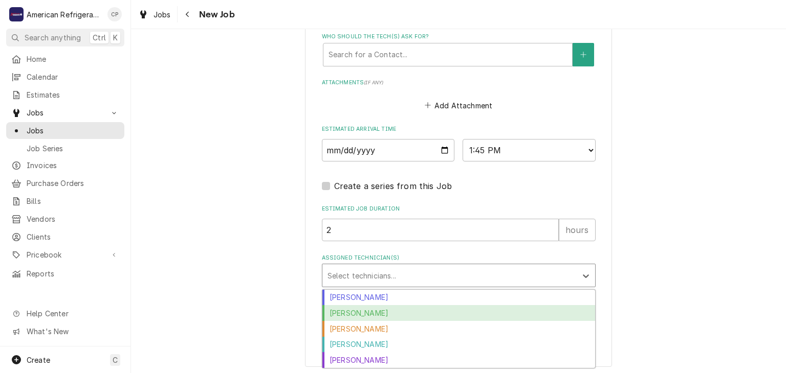
click at [384, 309] on div "Brandon Stephens" at bounding box center [458, 313] width 273 height 16
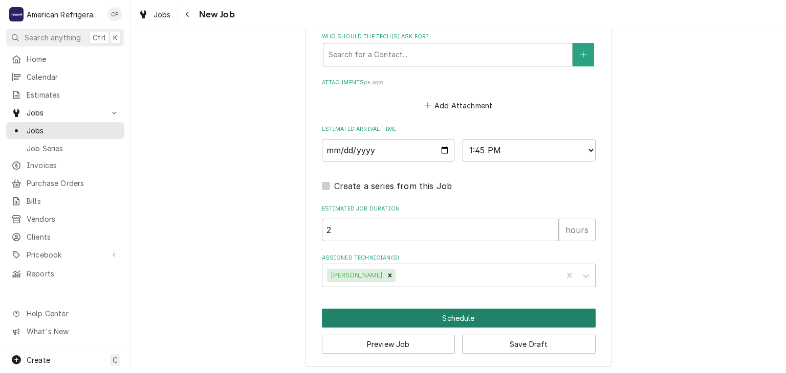
click at [338, 318] on button "Schedule" at bounding box center [459, 318] width 274 height 19
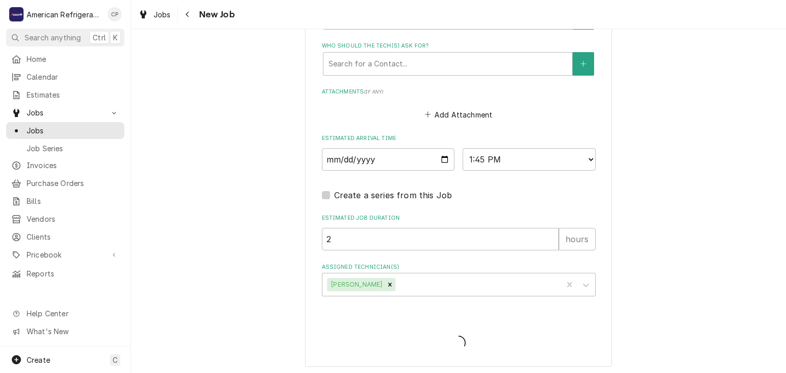
type textarea "x"
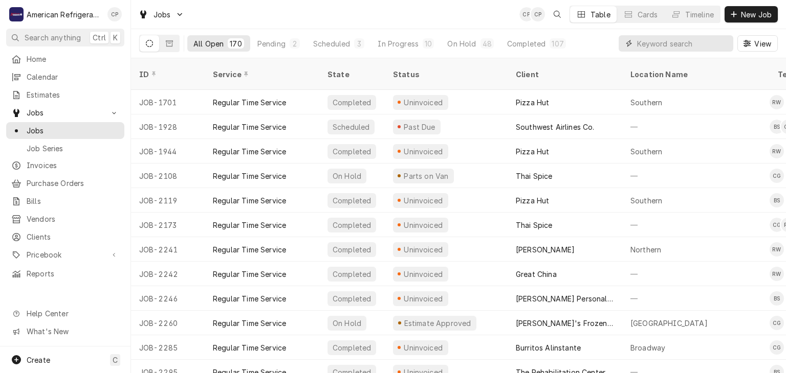
click at [668, 36] on input "Dynamic Content Wrapper" at bounding box center [682, 43] width 91 height 16
type input "sandia"
type input "Sandia casino"
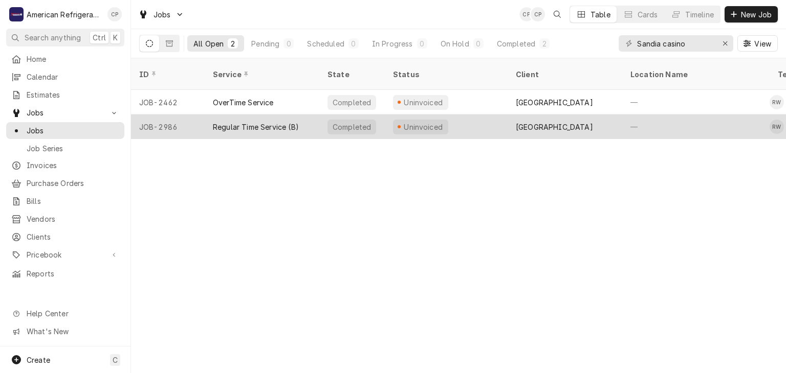
click at [206, 115] on div "Regular Time Service (B)" at bounding box center [262, 127] width 115 height 25
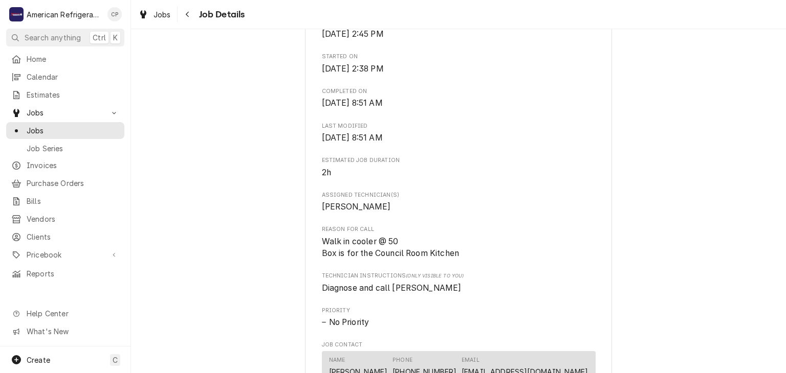
scroll to position [309, 0]
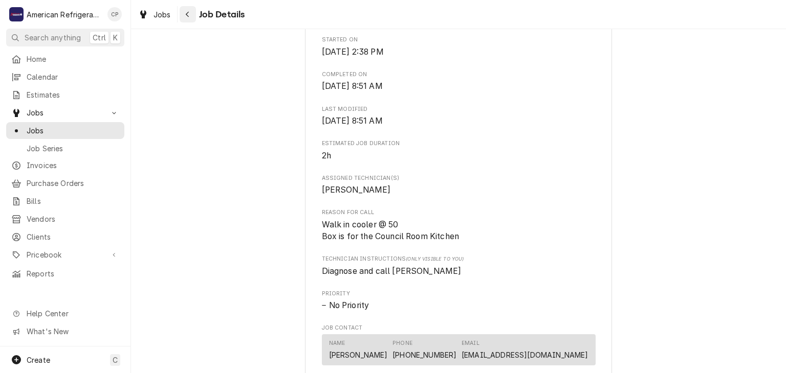
click at [189, 18] on div "Navigate back" at bounding box center [188, 14] width 10 height 10
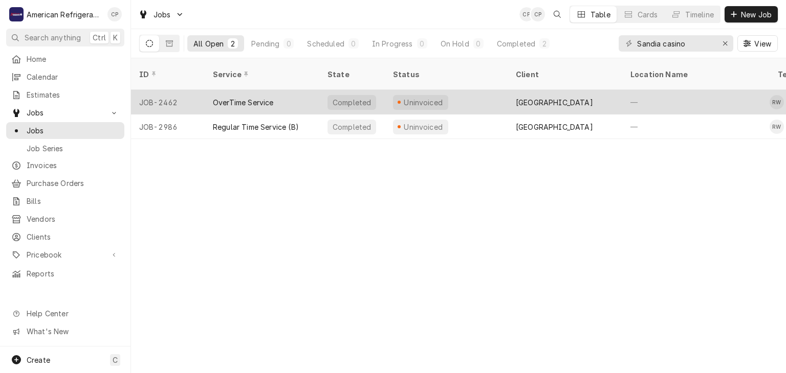
click at [213, 97] on div "OverTime Service" at bounding box center [243, 102] width 61 height 11
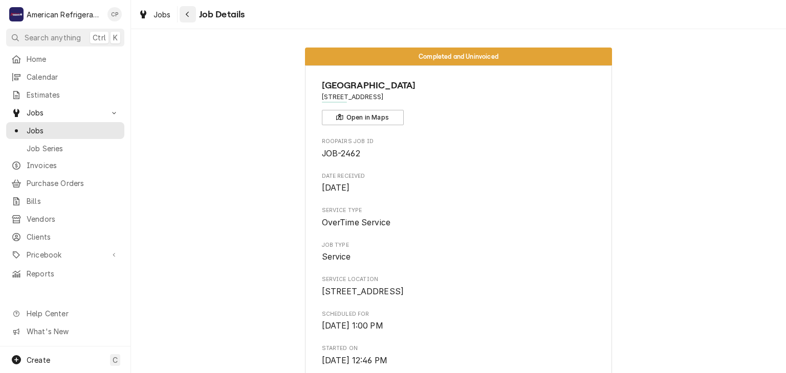
click at [185, 17] on div "Navigate back" at bounding box center [188, 14] width 10 height 10
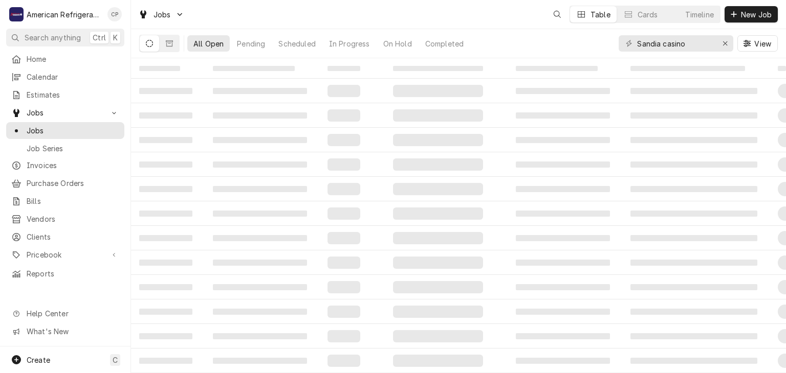
click at [91, 165] on span "Invoices" at bounding box center [73, 165] width 93 height 11
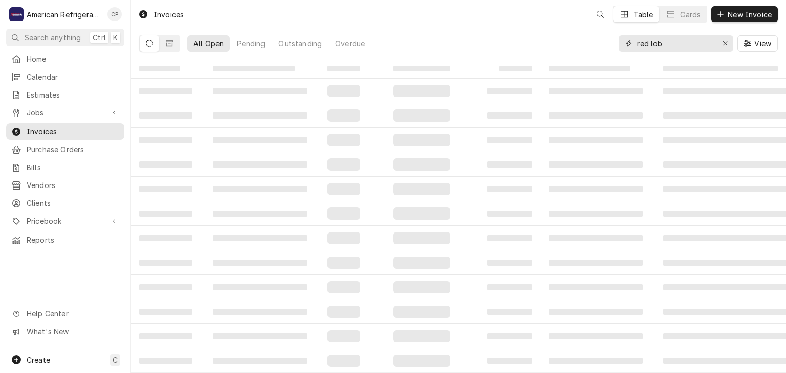
click at [684, 46] on input "red lob" at bounding box center [675, 43] width 77 height 16
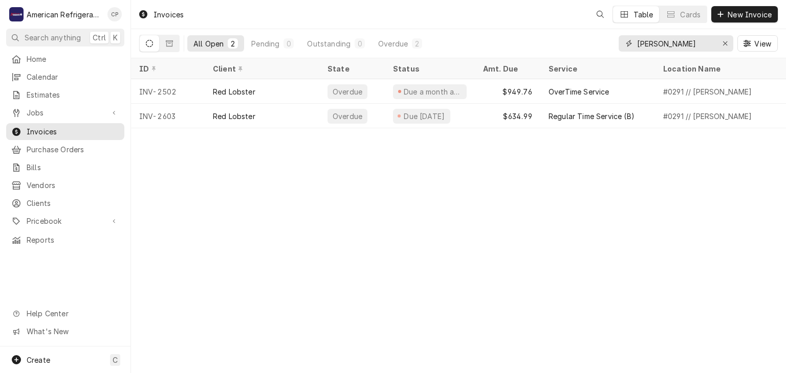
type input "sandia"
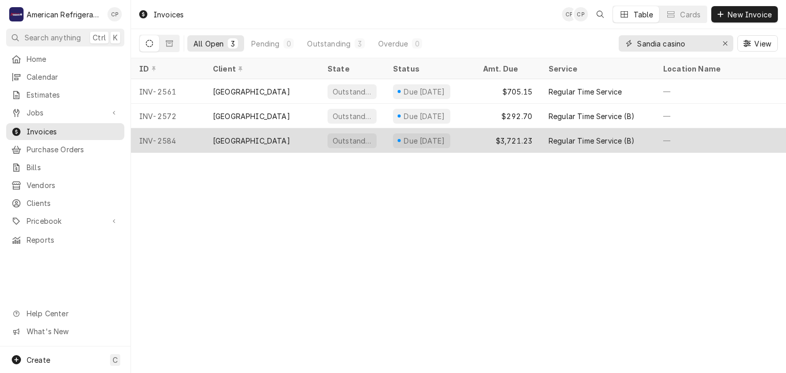
type input "Sandia casino"
click at [257, 137] on div "Sandia Resort & Casino" at bounding box center [251, 141] width 77 height 11
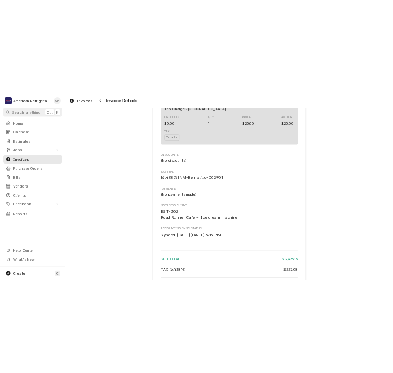
scroll to position [1802, 0]
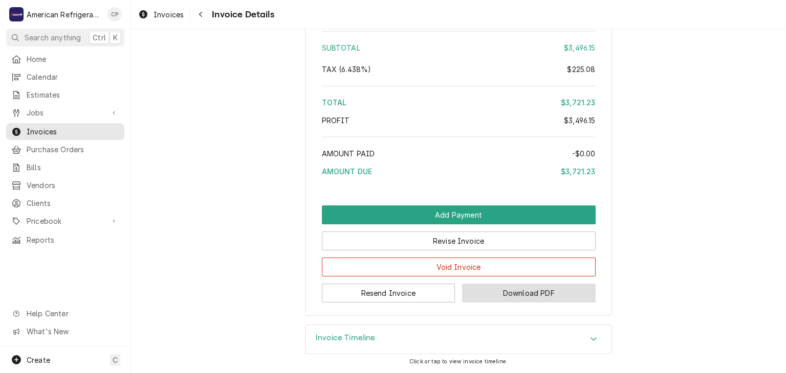
click at [469, 288] on button "Download PDF" at bounding box center [528, 293] width 133 height 19
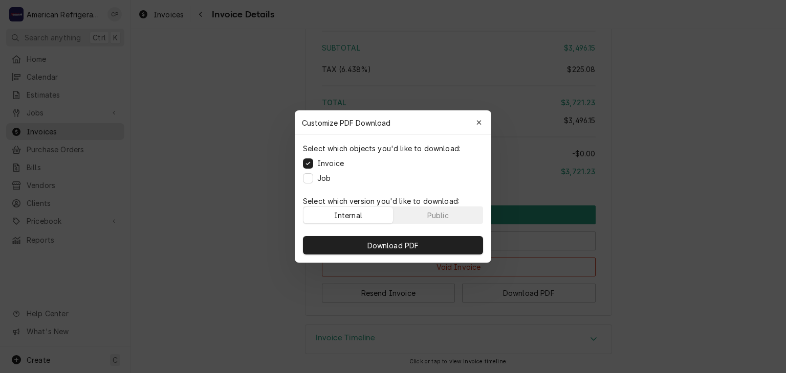
click at [325, 181] on label "Job" at bounding box center [323, 178] width 13 height 11
click at [313, 181] on button "Job" at bounding box center [308, 178] width 10 height 10
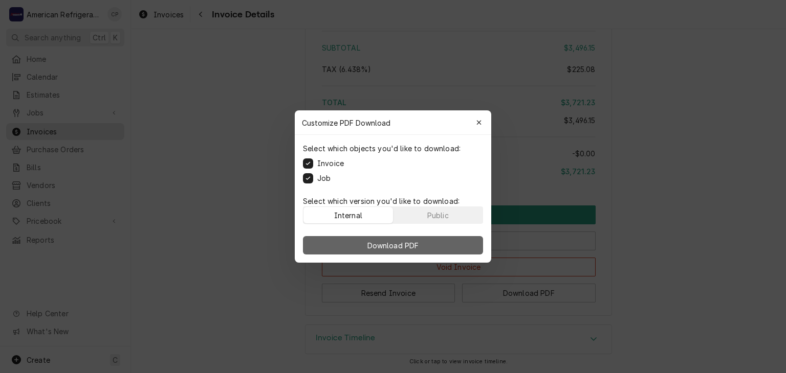
click at [344, 245] on button "Download PDF" at bounding box center [393, 245] width 180 height 18
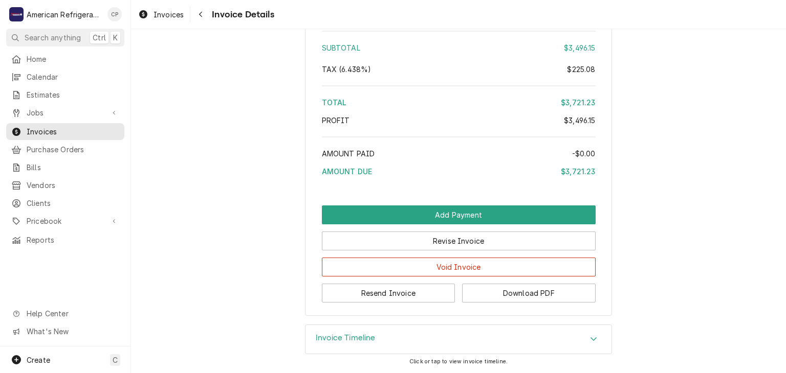
drag, startPoint x: 226, startPoint y: 100, endPoint x: 379, endPoint y: 69, distance: 156.6
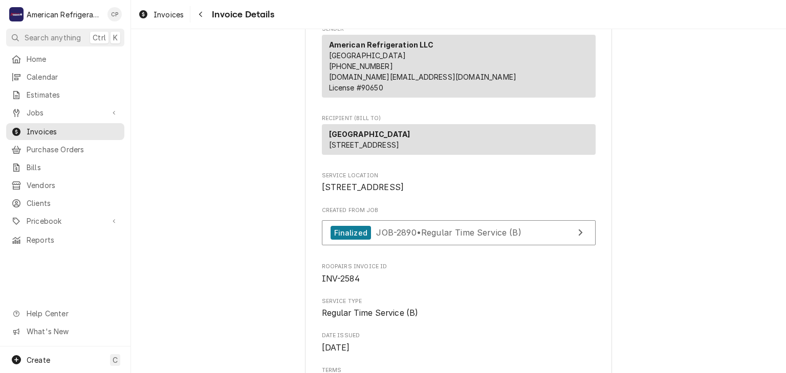
scroll to position [0, 0]
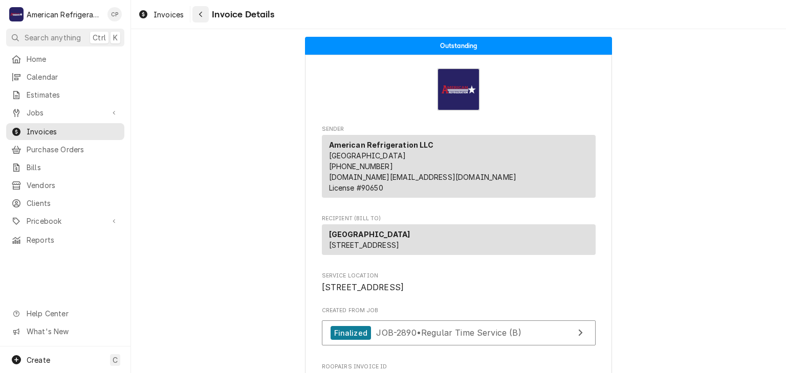
click at [207, 18] on button "Navigate back" at bounding box center [200, 14] width 16 height 16
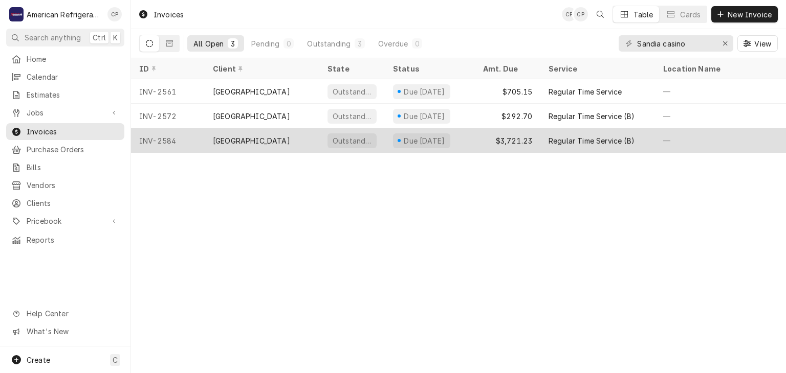
click at [273, 136] on div "[GEOGRAPHIC_DATA]" at bounding box center [251, 141] width 77 height 11
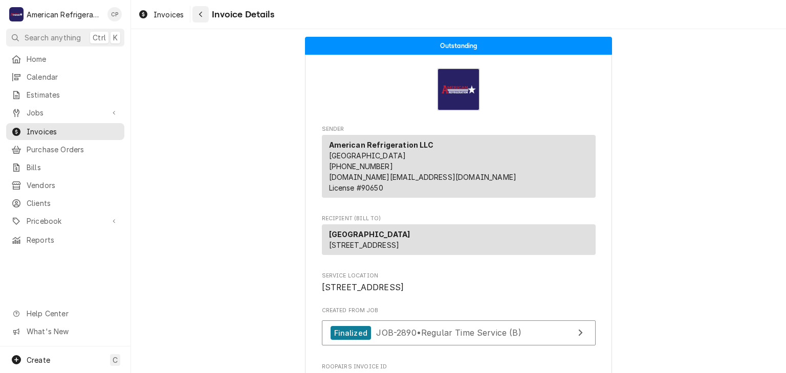
click at [201, 11] on icon "Navigate back" at bounding box center [200, 14] width 5 height 7
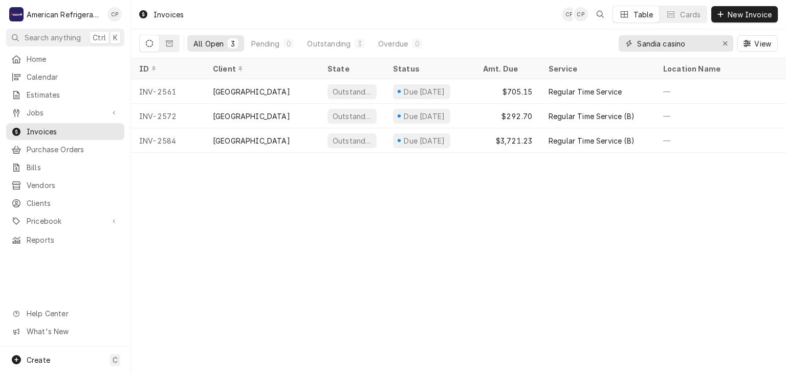
click at [674, 39] on input "Sandia casino" at bounding box center [675, 43] width 77 height 16
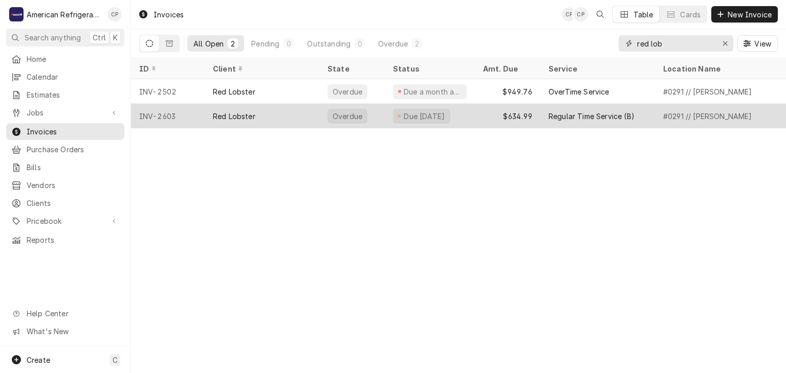
type input "red lob"
click at [265, 112] on div "Red Lobster" at bounding box center [262, 116] width 115 height 25
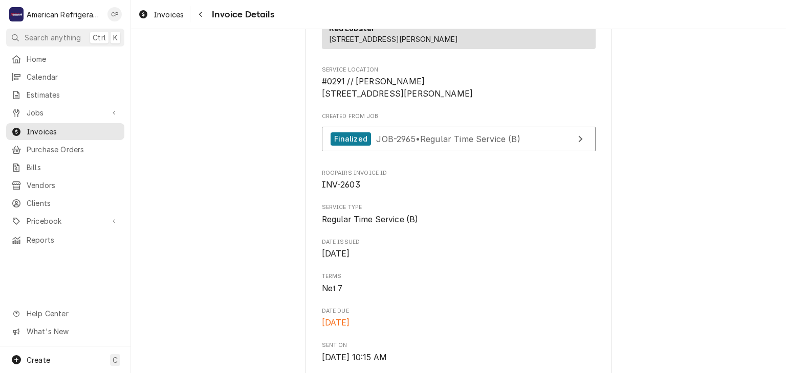
scroll to position [256, 0]
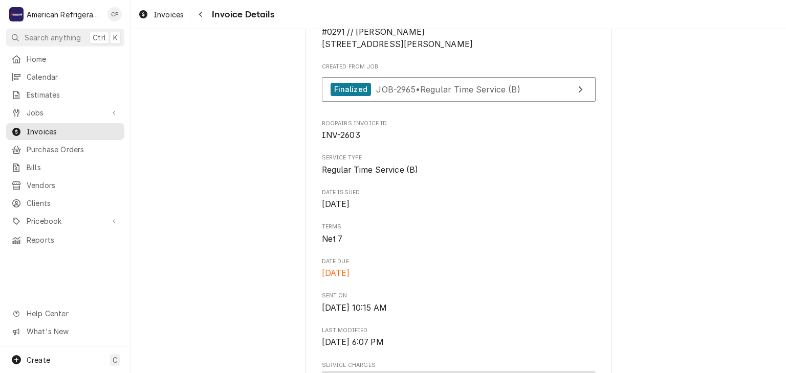
click at [77, 118] on div "Jobs Jobs Job Series" at bounding box center [65, 113] width 118 height 18
click at [77, 115] on div "Jobs" at bounding box center [65, 112] width 114 height 13
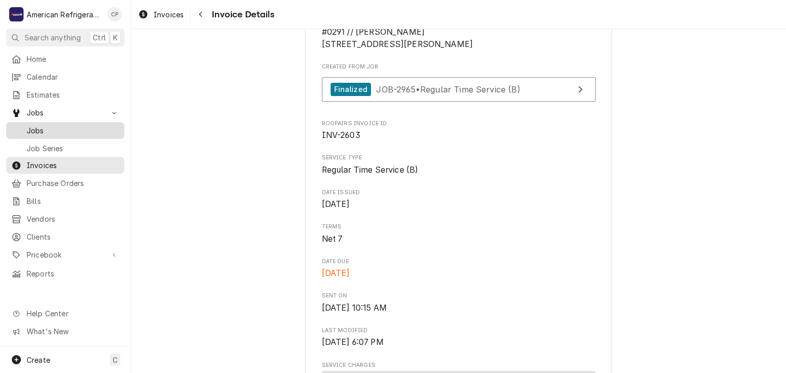
click at [76, 125] on span "Jobs" at bounding box center [73, 130] width 93 height 11
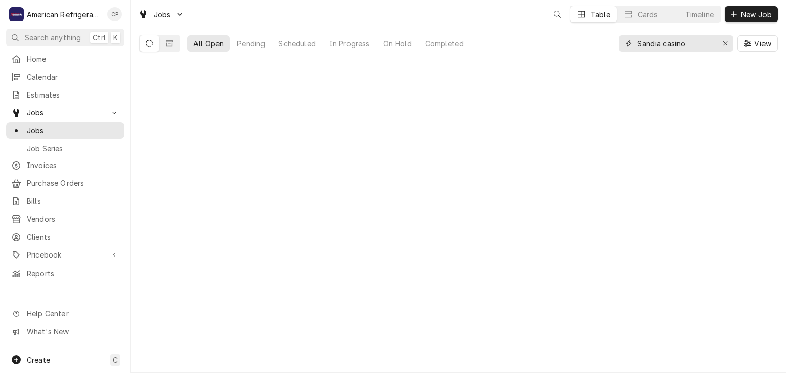
click at [680, 41] on input "Sandia casino" at bounding box center [675, 43] width 77 height 16
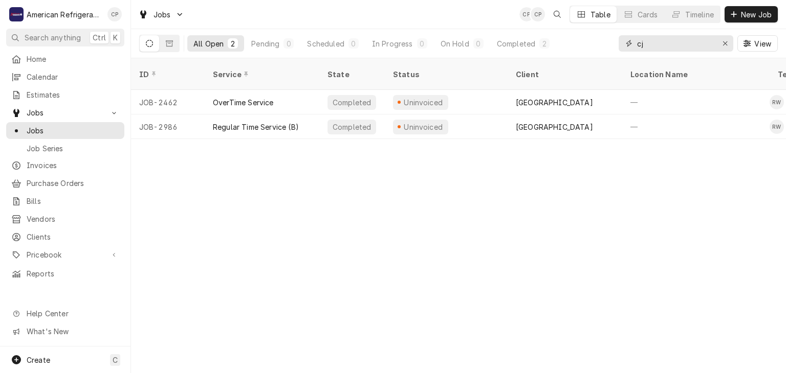
type input "c"
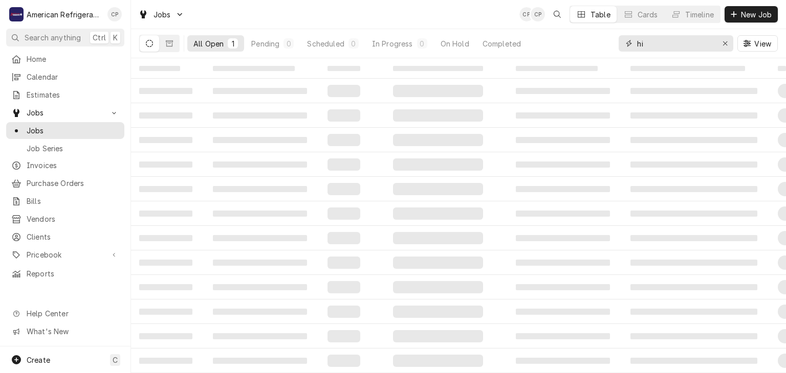
type input "h"
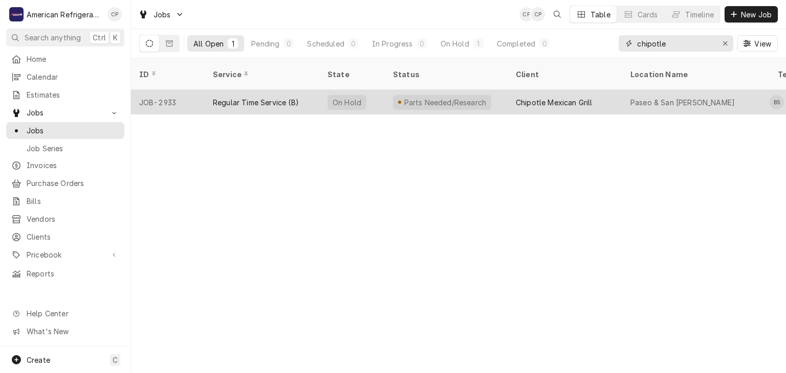
type input "chipotle"
click at [244, 97] on div "Regular Time Service (B)" at bounding box center [256, 102] width 86 height 11
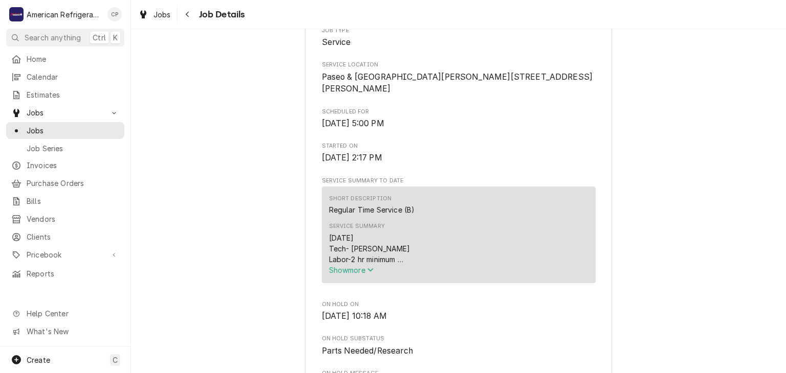
click at [347, 275] on span "Show more" at bounding box center [351, 270] width 45 height 9
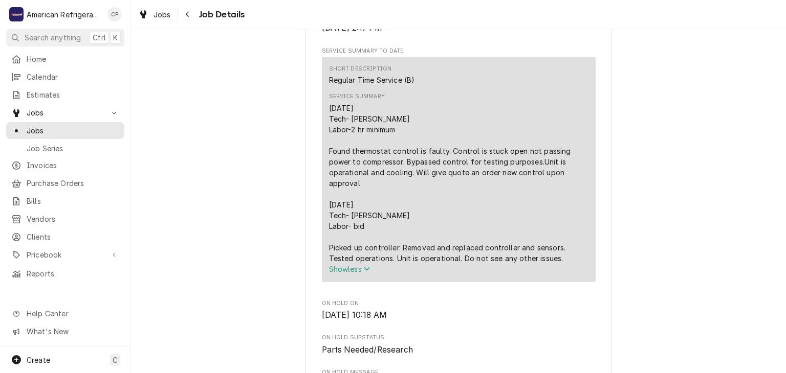
scroll to position [344, 0]
